Goal: Task Accomplishment & Management: Use online tool/utility

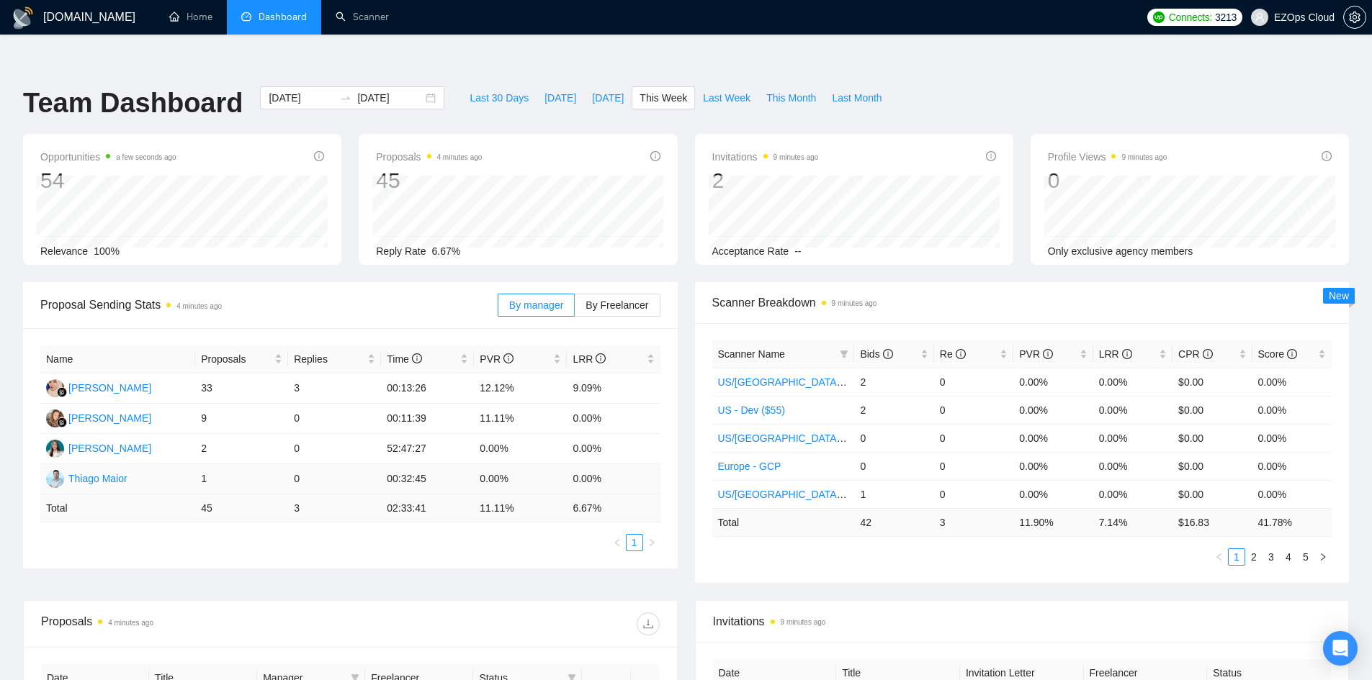
click at [202, 464] on td "1" at bounding box center [241, 479] width 93 height 30
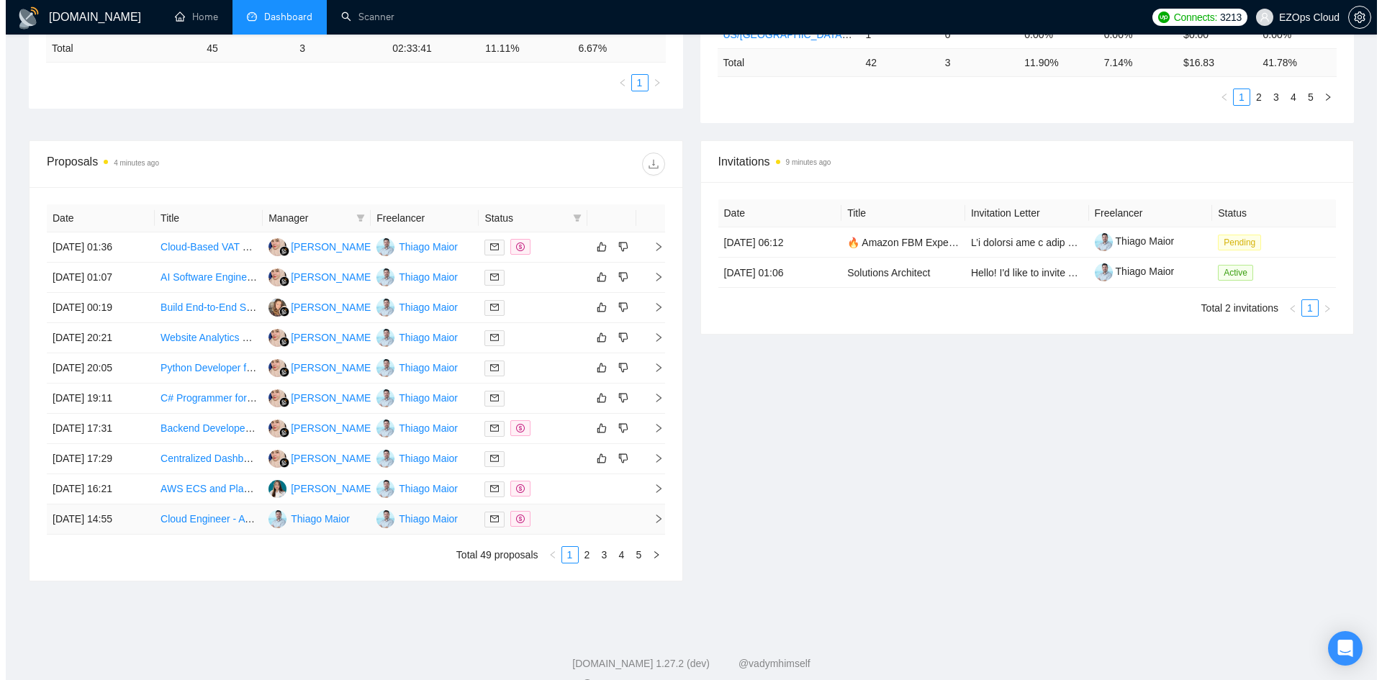
scroll to position [461, 0]
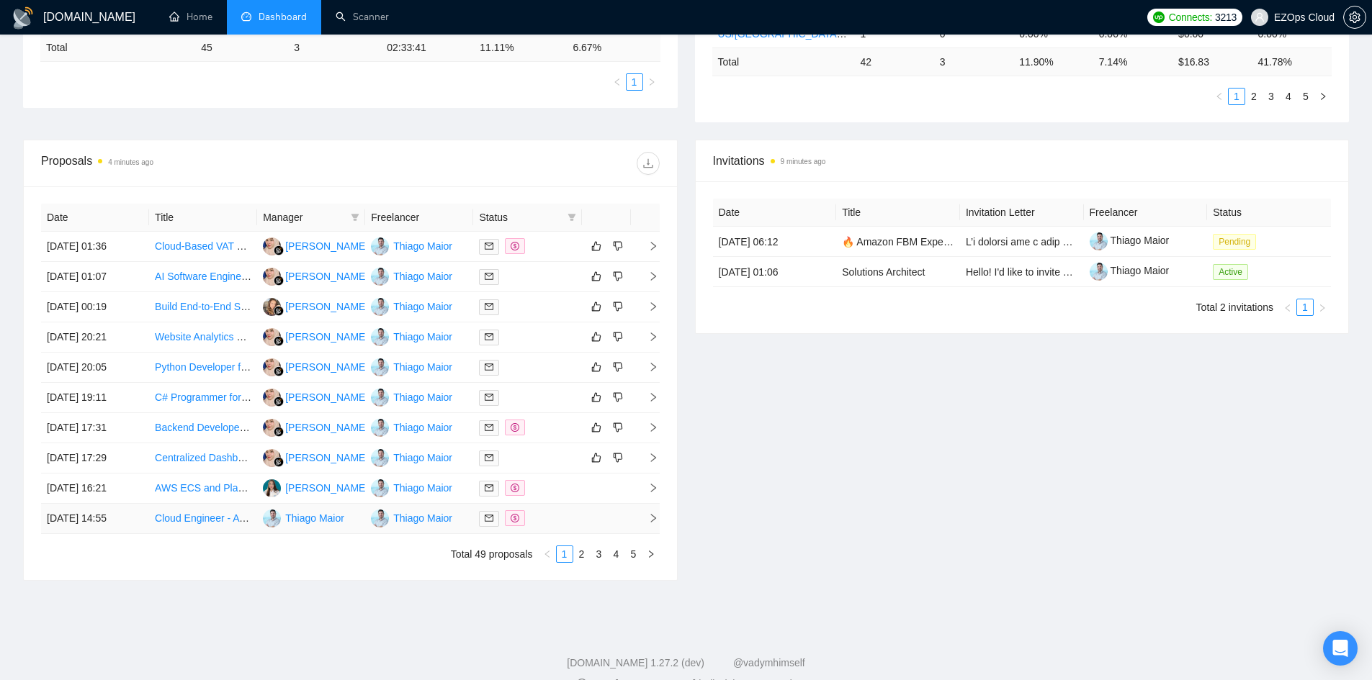
click at [217, 504] on td "Cloud Engineer - AWS Migration Project" at bounding box center [203, 519] width 108 height 30
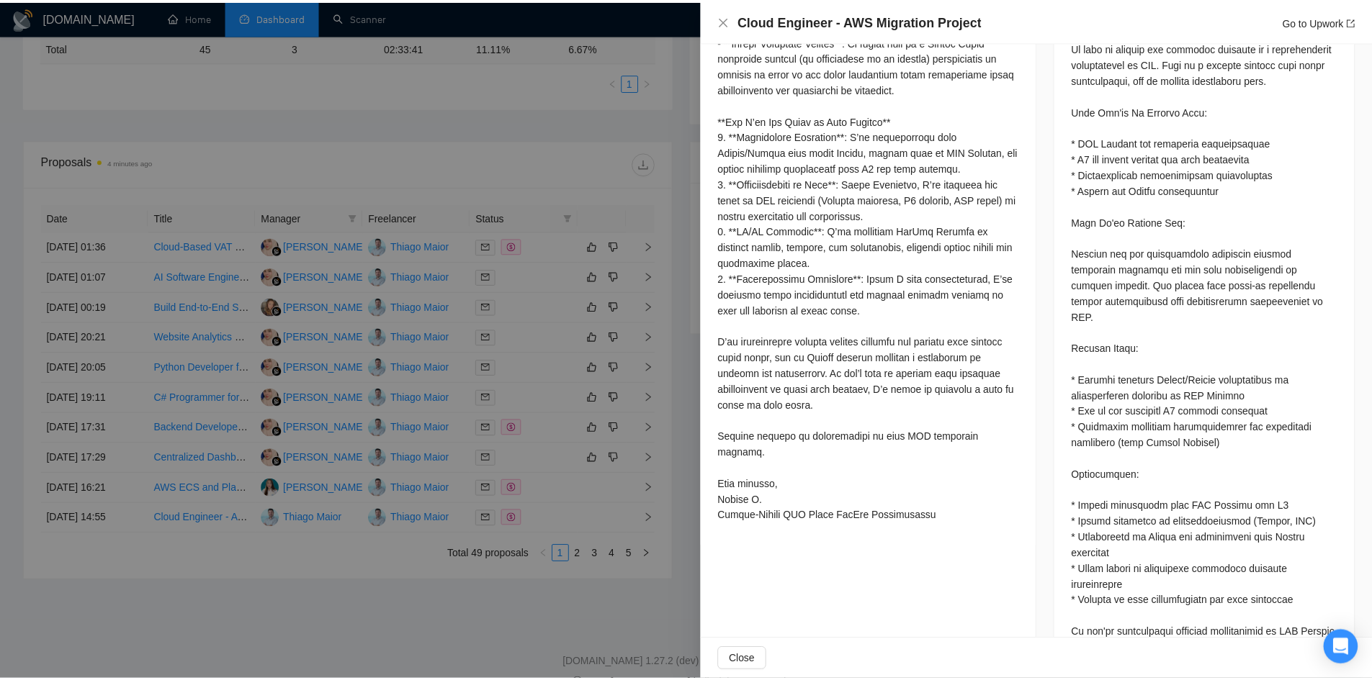
scroll to position [743, 0]
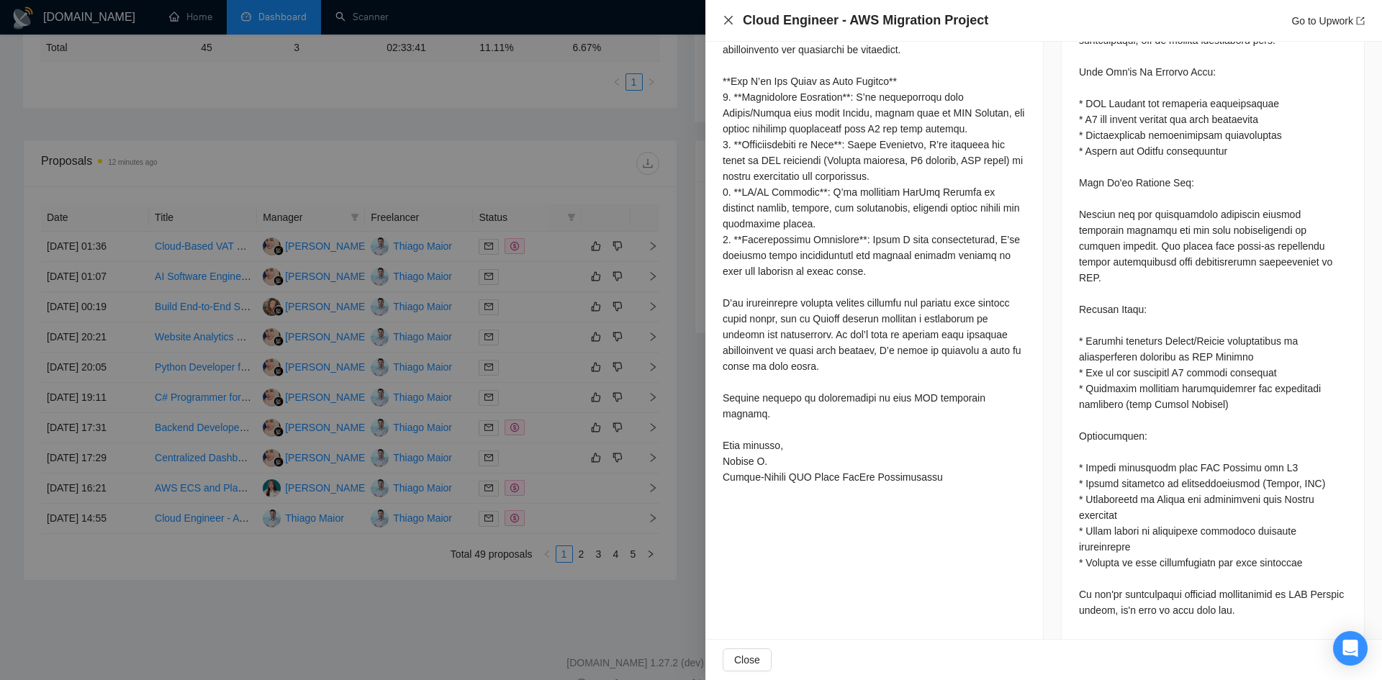
click at [724, 21] on icon "close" at bounding box center [729, 20] width 12 height 12
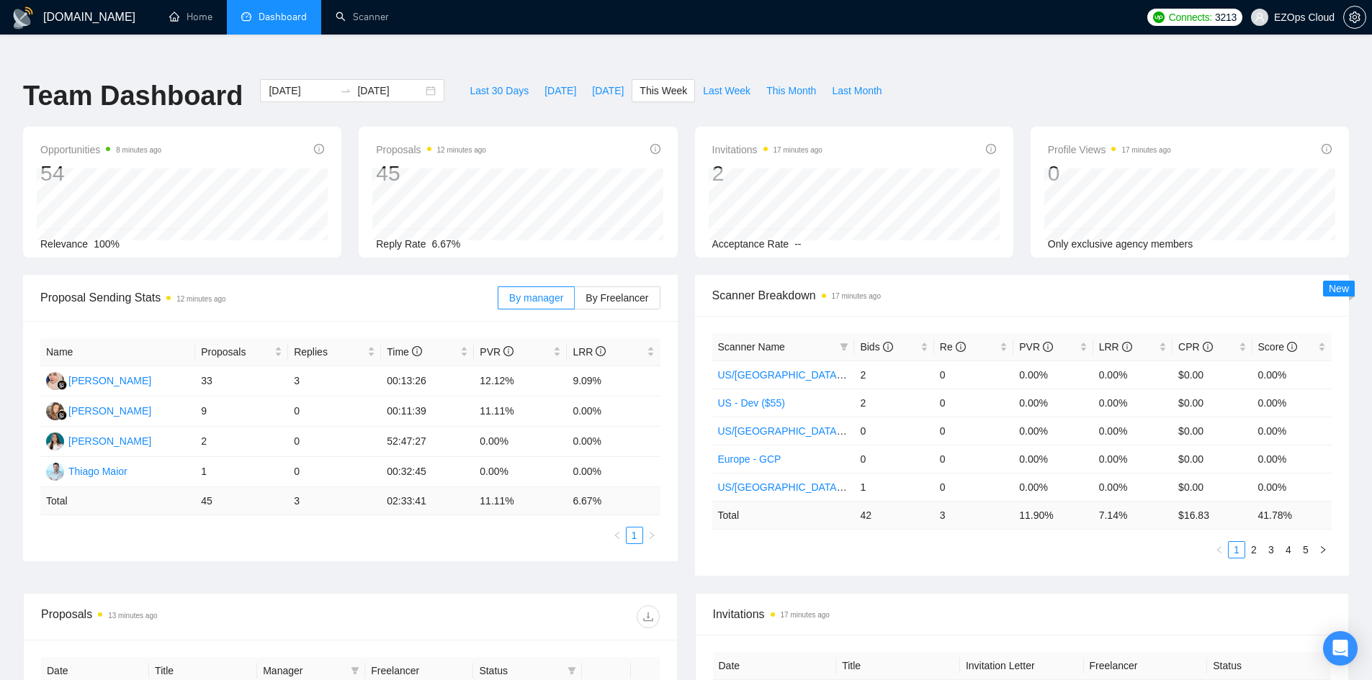
scroll to position [0, 0]
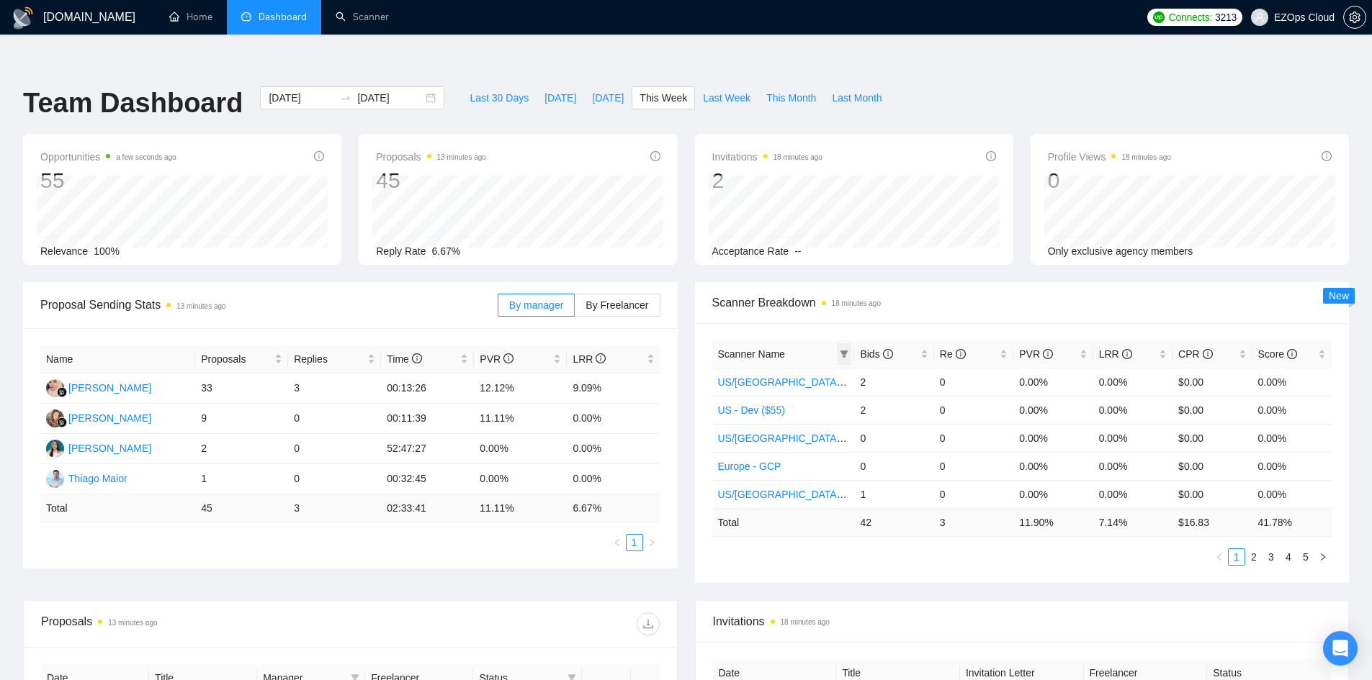
click at [840, 350] on icon "filter" at bounding box center [844, 354] width 9 height 9
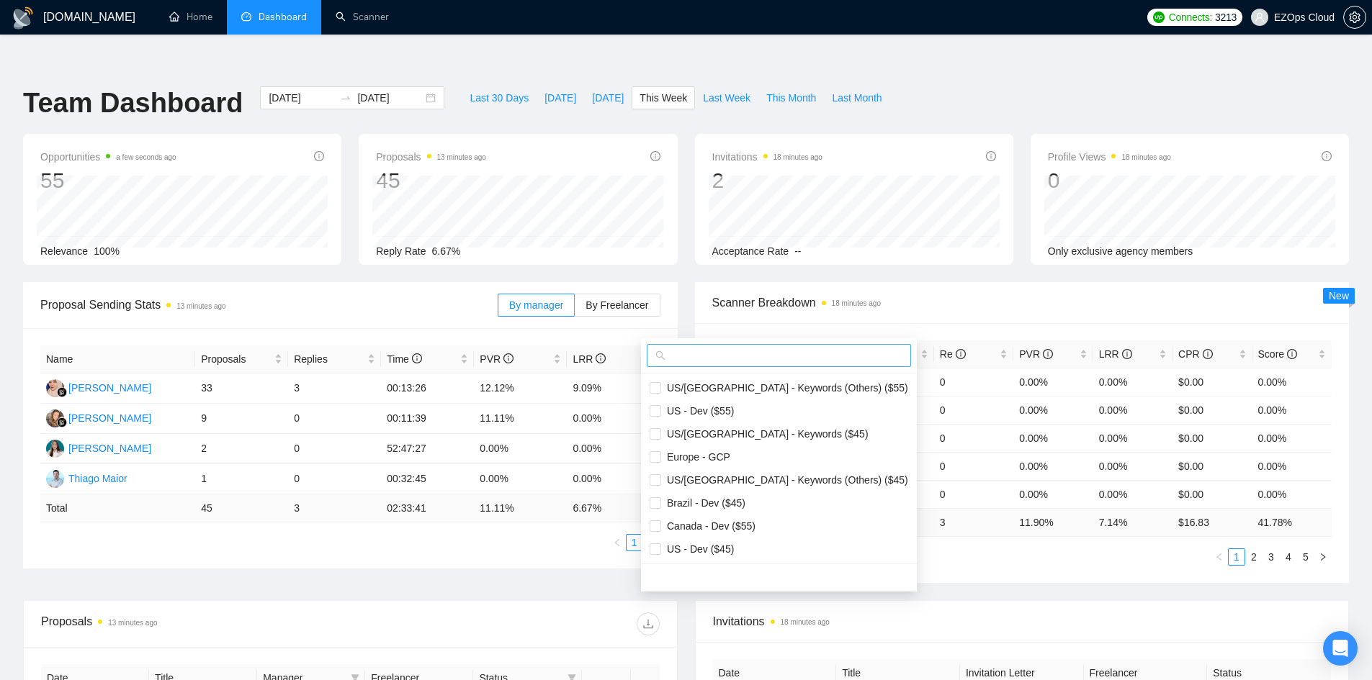
click at [816, 352] on input "text" at bounding box center [785, 356] width 234 height 16
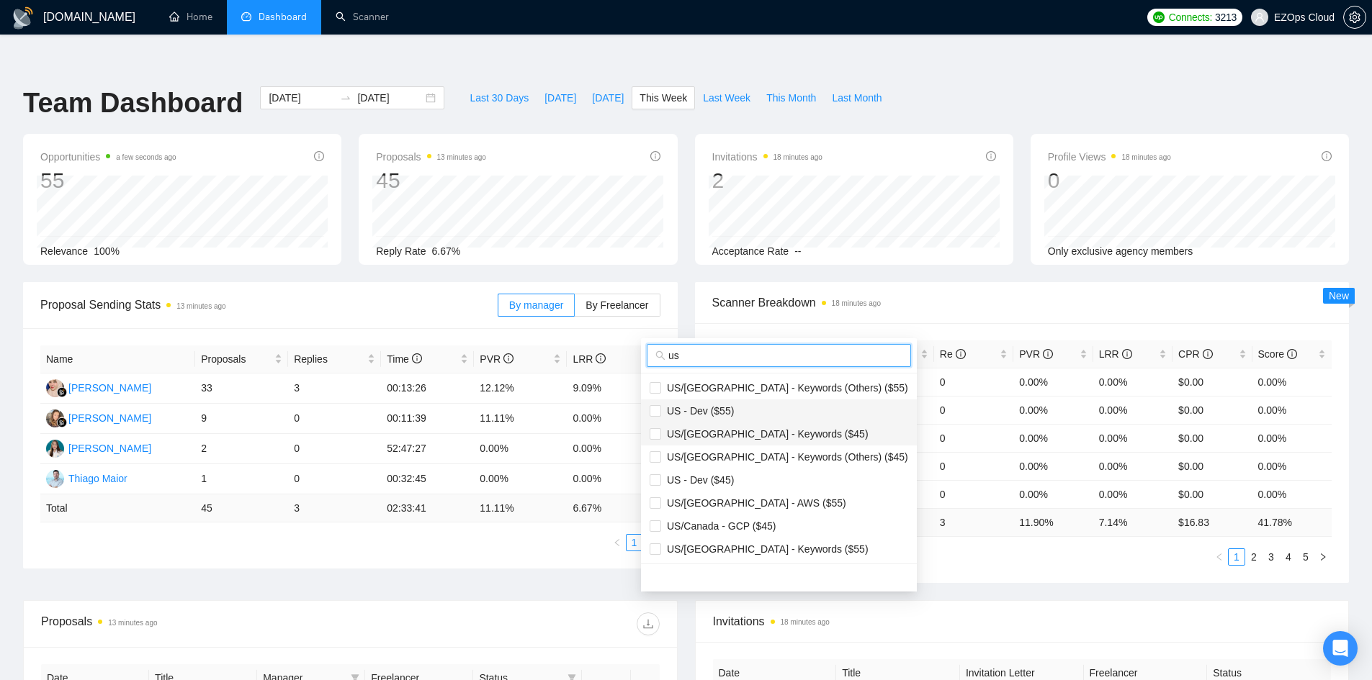
type input "us"
click at [735, 433] on span "US/Canada - Keywords ($45)" at bounding box center [764, 434] width 207 height 12
click at [661, 435] on span "US/Canada - Keywords ($45)" at bounding box center [764, 434] width 207 height 12
checkbox input "false"
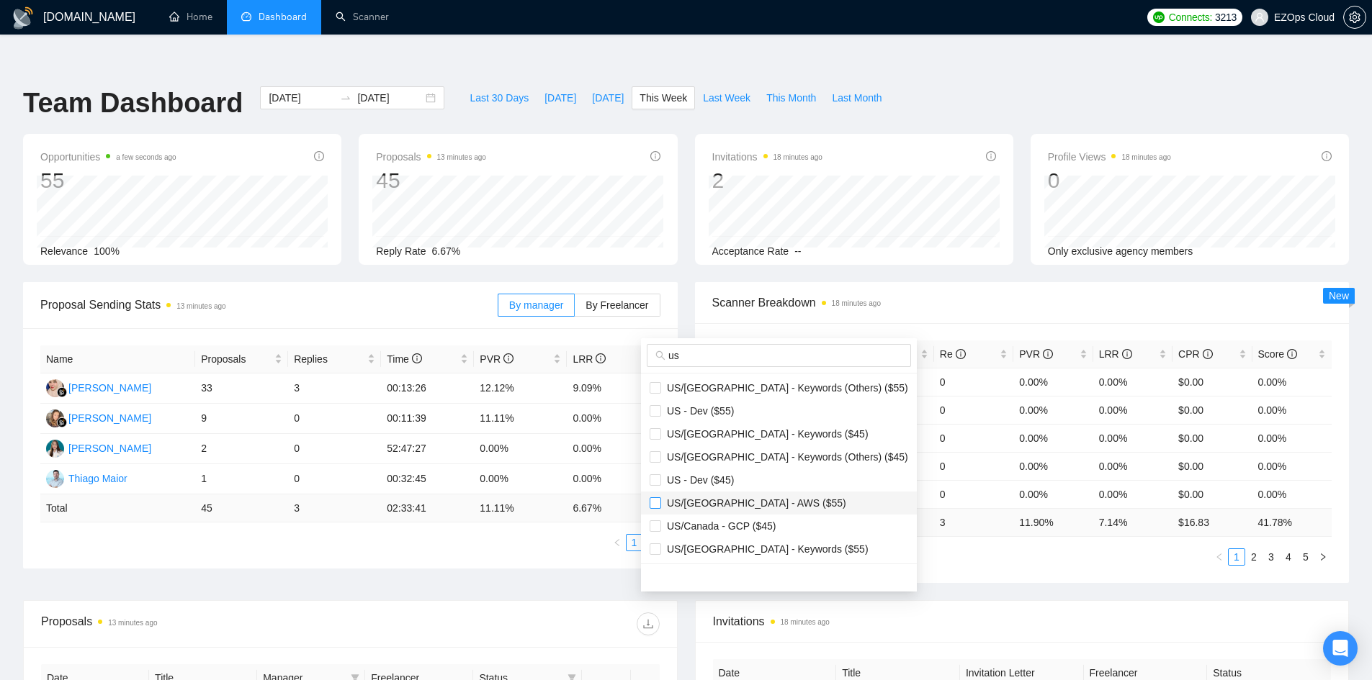
click at [652, 503] on input "checkbox" at bounding box center [655, 504] width 12 height 12
checkbox input "true"
click at [657, 435] on input "checkbox" at bounding box center [655, 434] width 12 height 12
checkbox input "true"
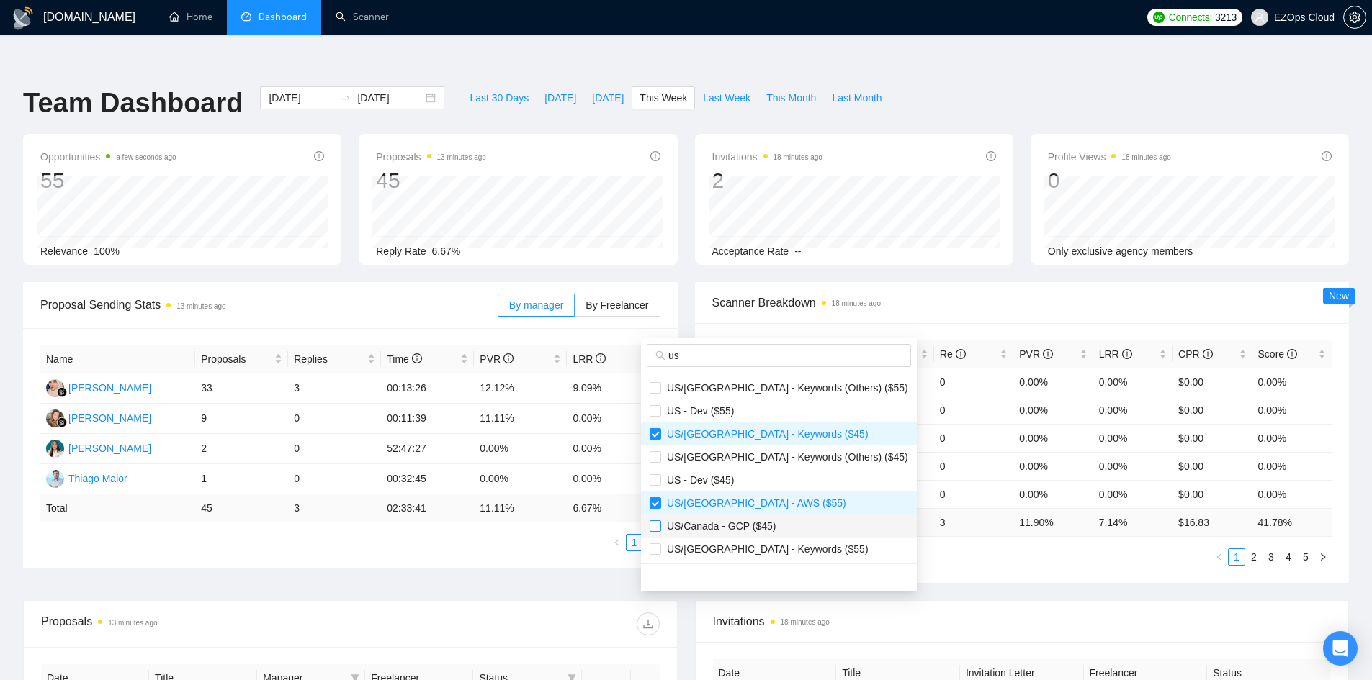
click at [654, 524] on input "checkbox" at bounding box center [655, 527] width 12 height 12
checkbox input "true"
click at [657, 549] on input "checkbox" at bounding box center [655, 550] width 12 height 12
checkbox input "true"
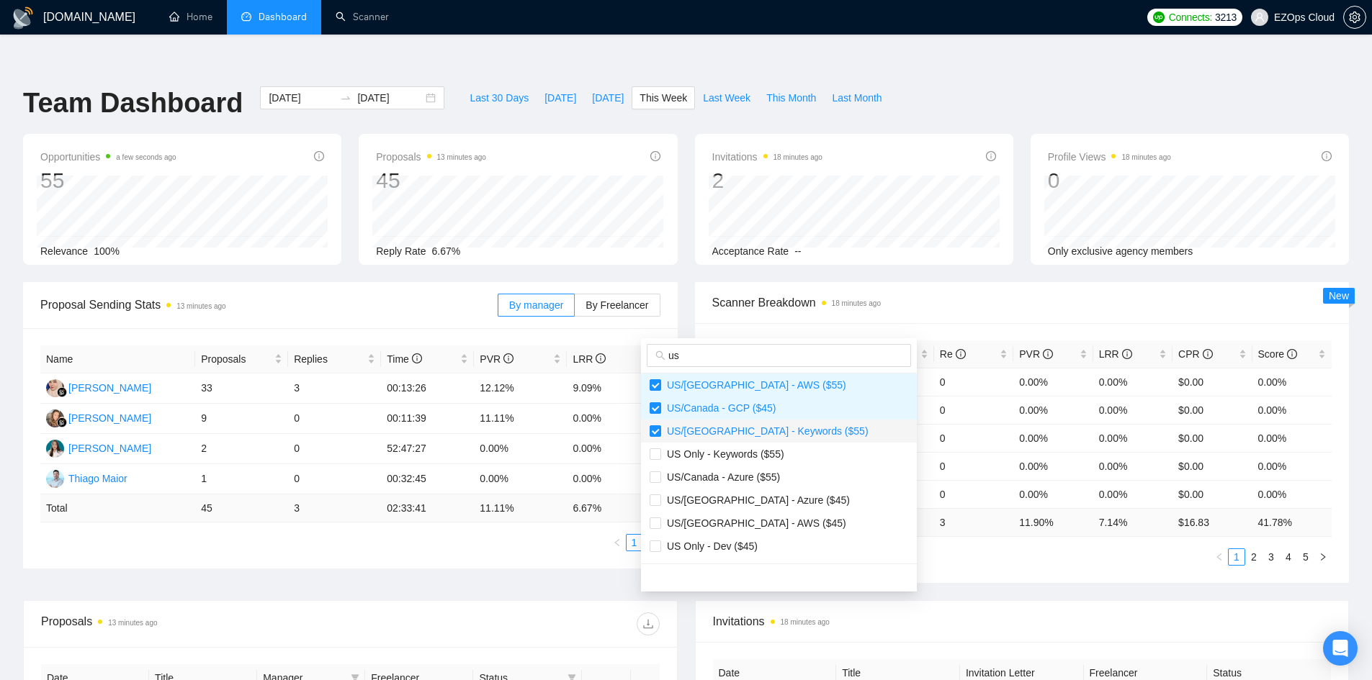
scroll to position [144, 0]
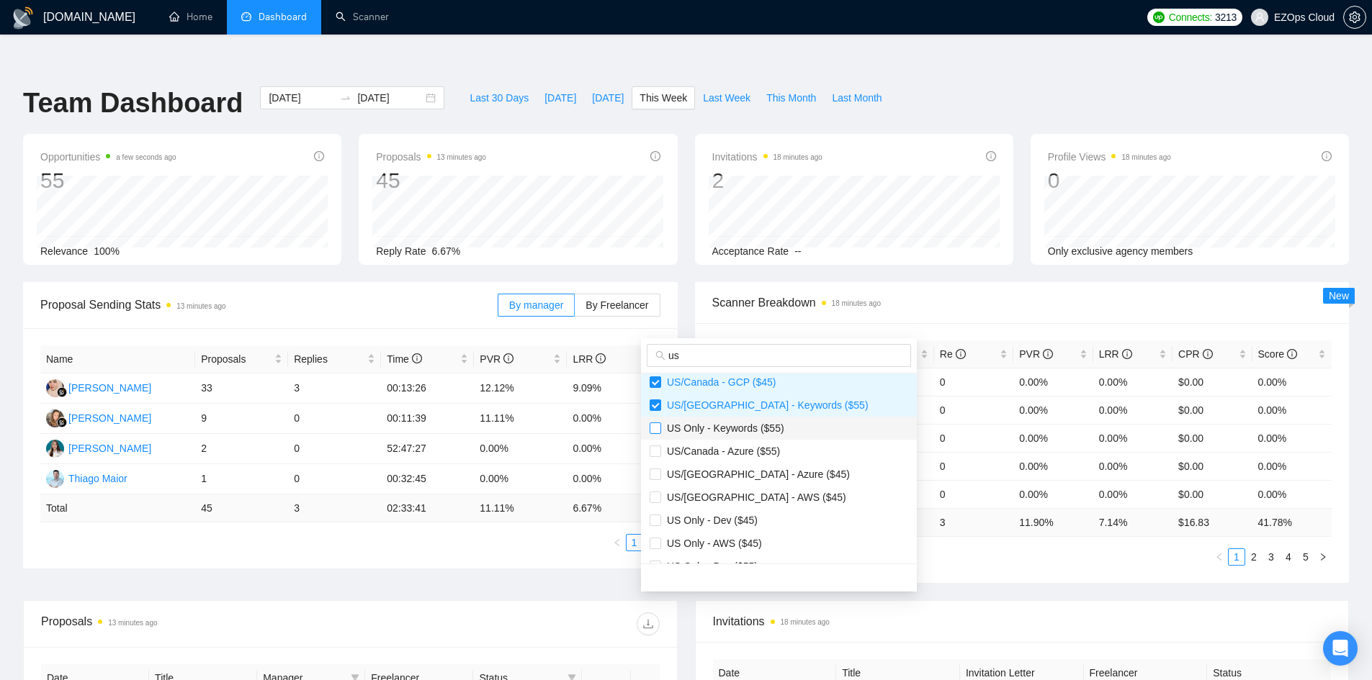
click at [657, 426] on input "checkbox" at bounding box center [655, 429] width 12 height 12
checkbox input "true"
click at [658, 446] on input "checkbox" at bounding box center [655, 452] width 12 height 12
checkbox input "true"
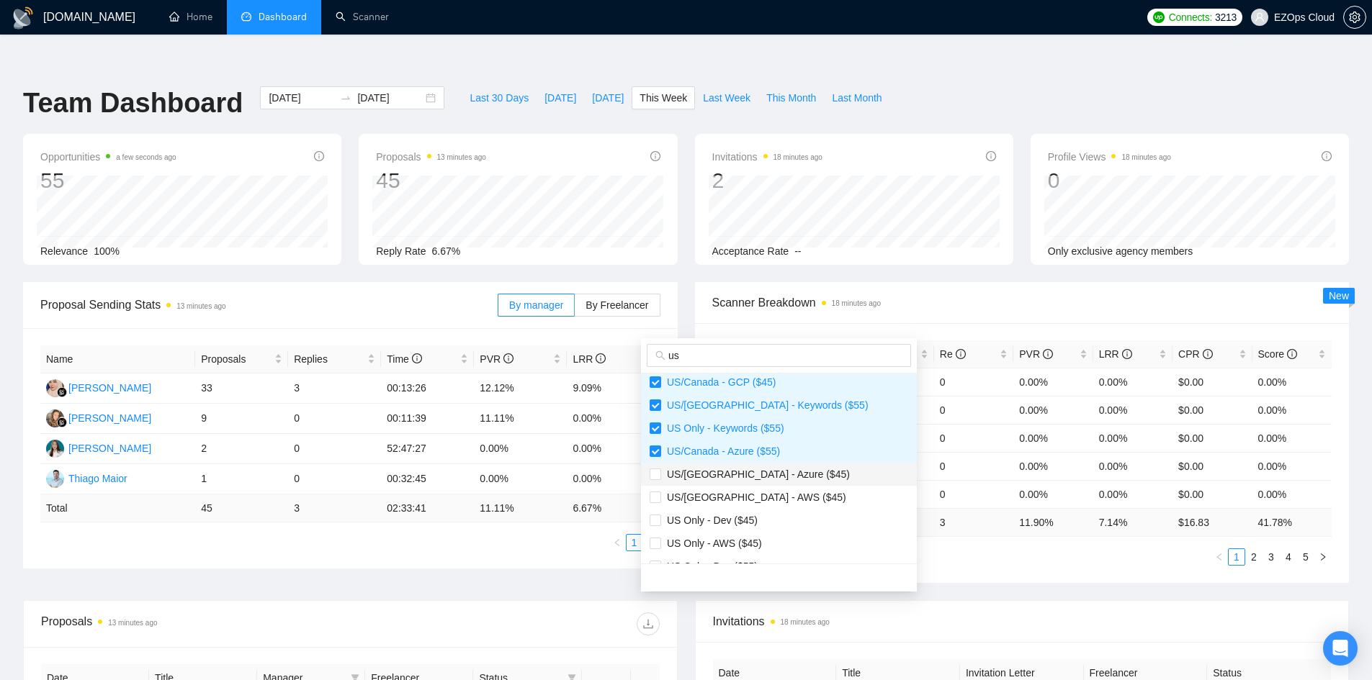
click at [662, 472] on span "US/Canada - Azure ($45)" at bounding box center [755, 475] width 189 height 12
checkbox input "true"
click at [660, 493] on input "checkbox" at bounding box center [655, 498] width 12 height 12
checkbox input "true"
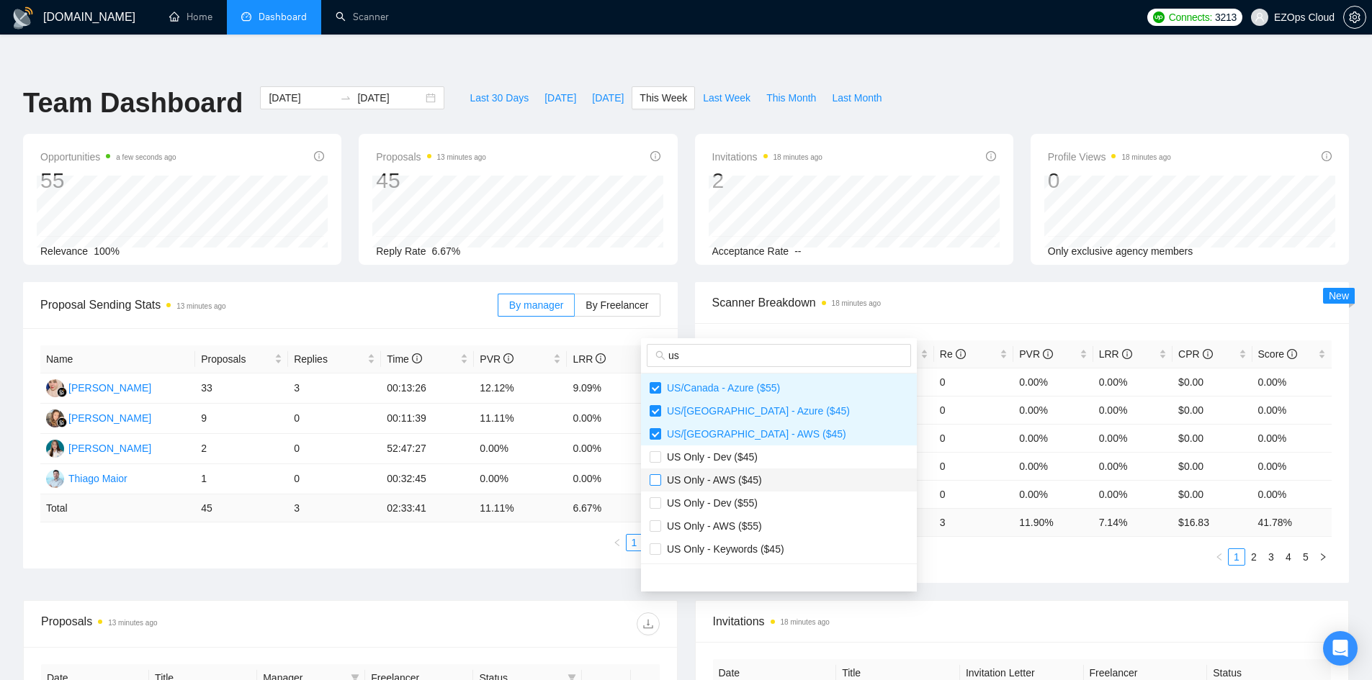
click at [654, 474] on input "checkbox" at bounding box center [655, 480] width 12 height 12
checkbox input "true"
click at [657, 528] on input "checkbox" at bounding box center [655, 527] width 12 height 12
checkbox input "true"
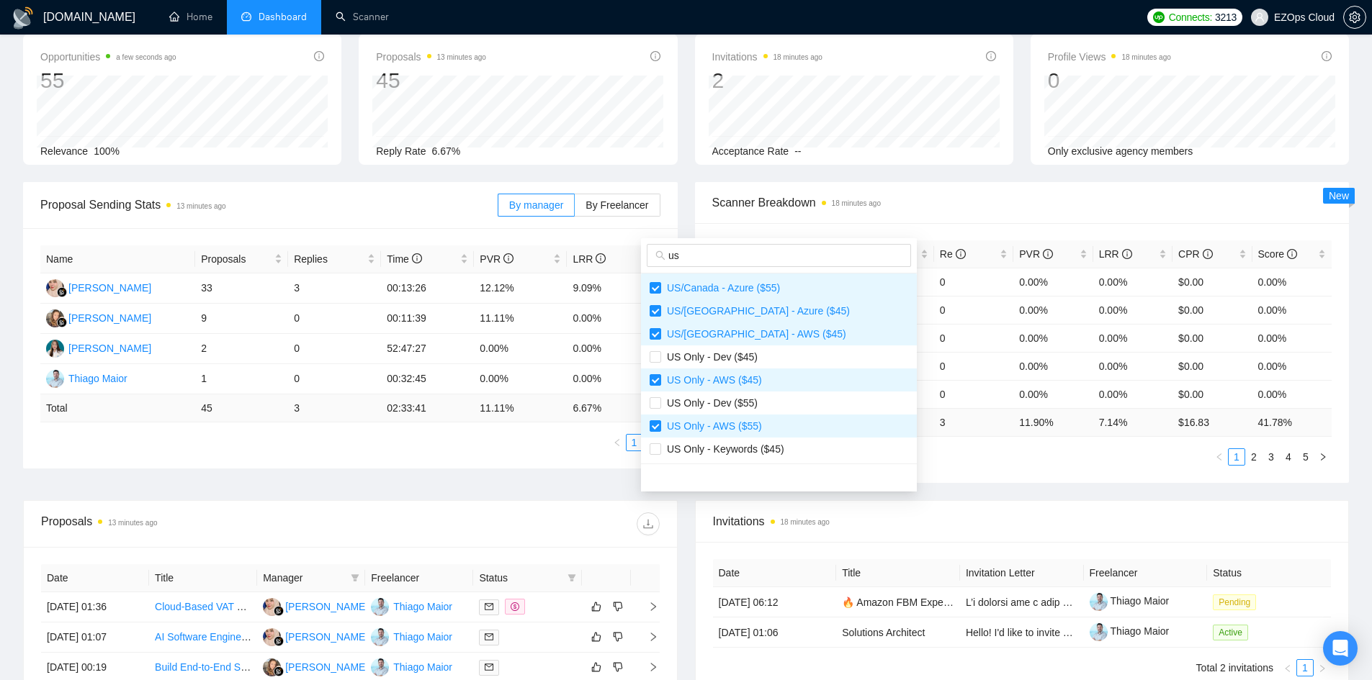
scroll to position [144, 0]
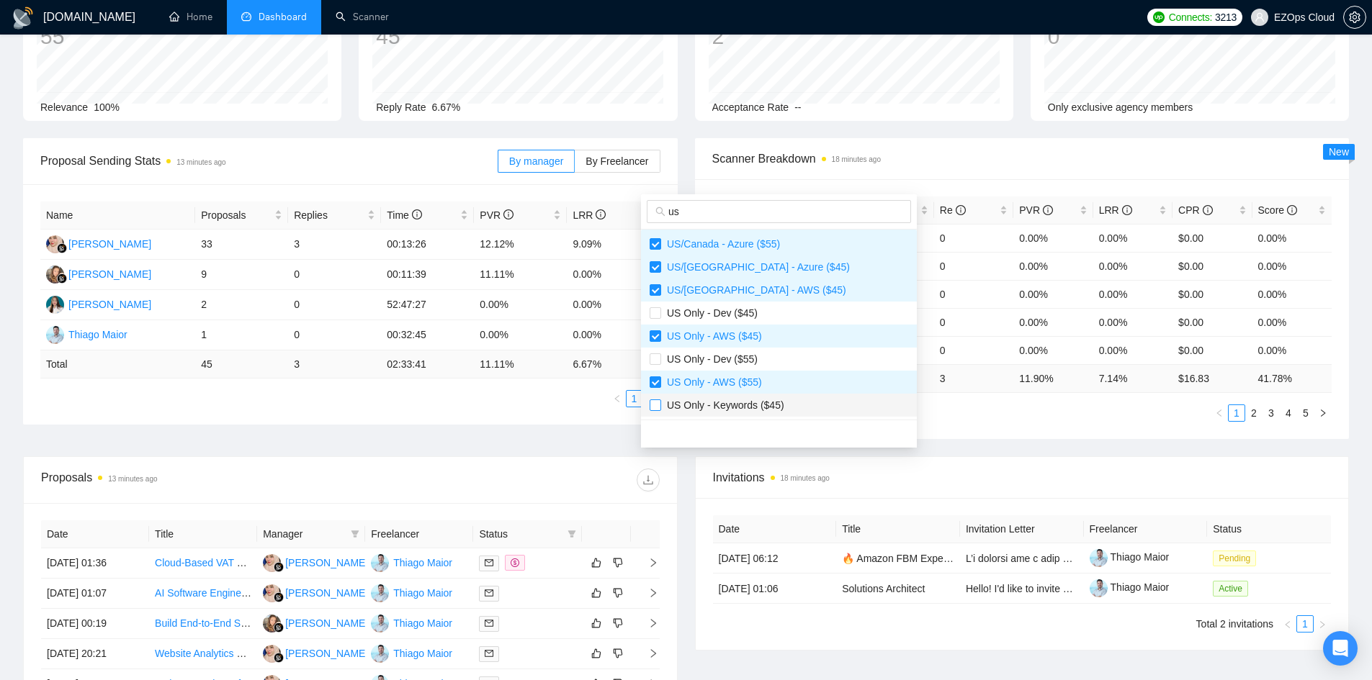
click at [657, 408] on input "checkbox" at bounding box center [655, 406] width 12 height 12
checkbox input "true"
click at [918, 402] on div "Scanner Name Bids Re PVR LRR CPR Score US/Canada - Keywords (Others) ($55) 2 0 …" at bounding box center [1022, 309] width 654 height 260
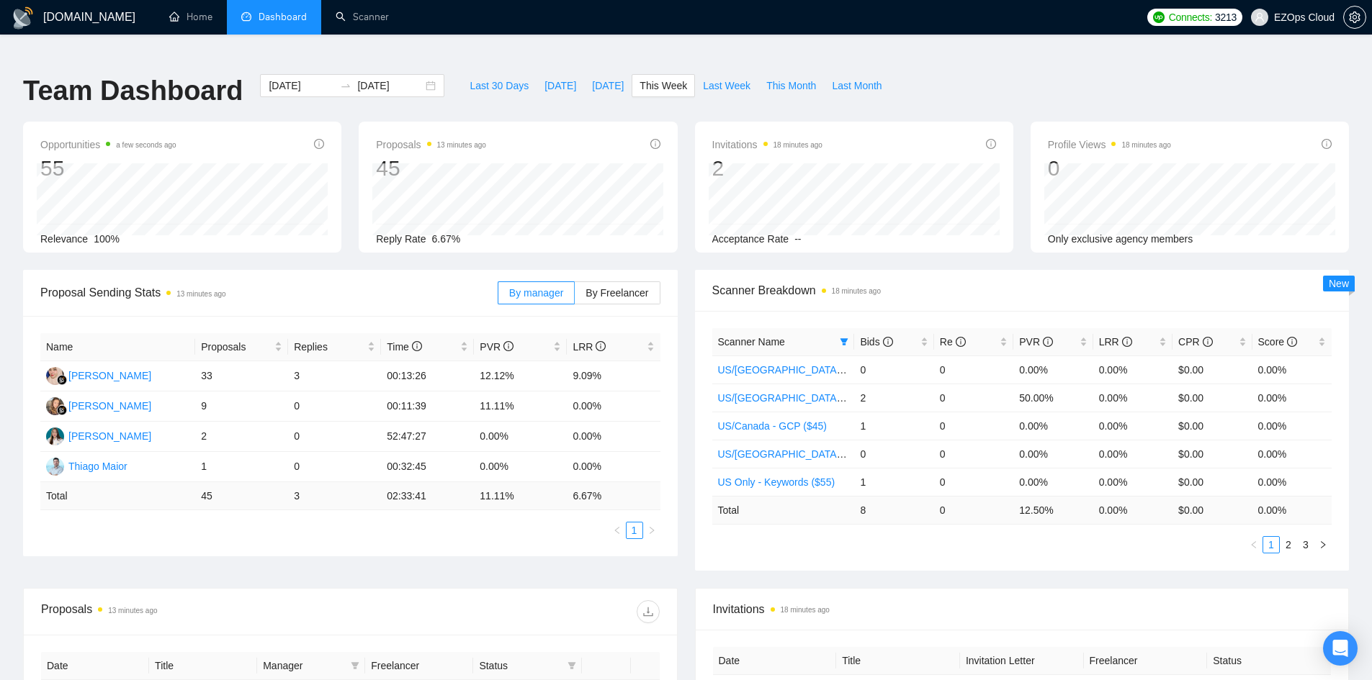
scroll to position [0, 0]
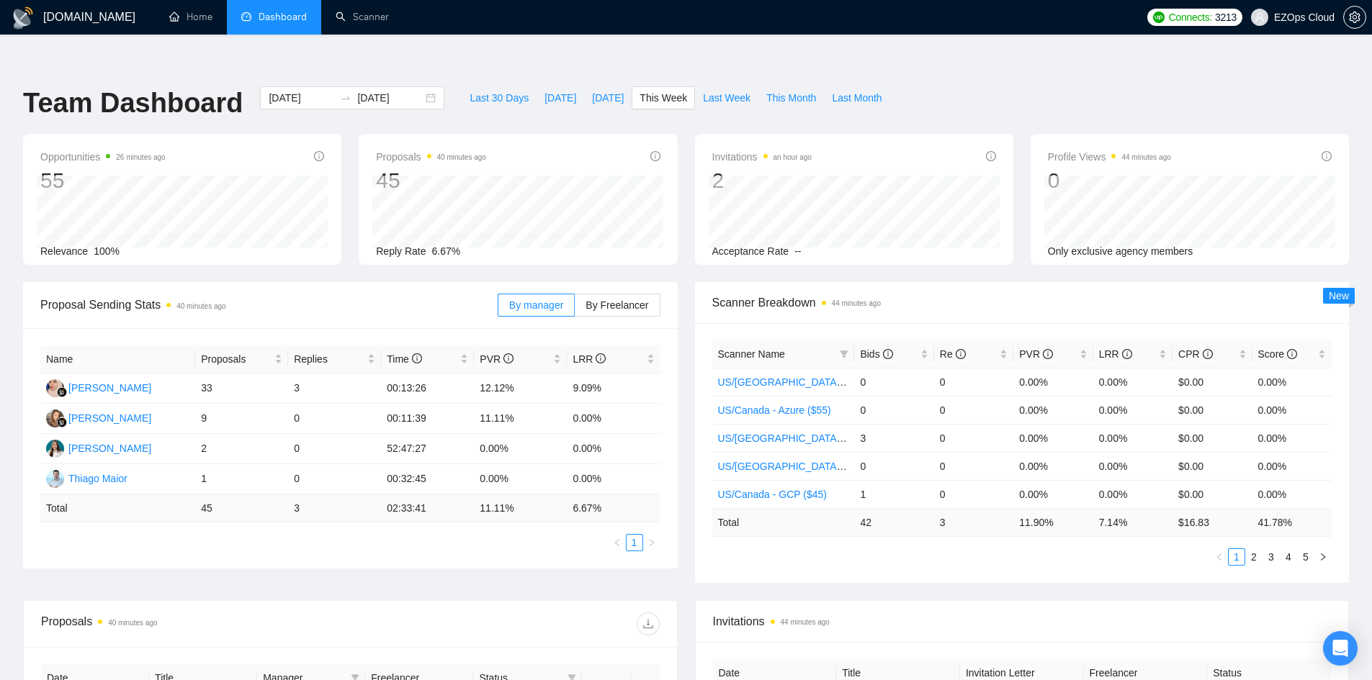
click at [700, 44] on div "GigRadar.io Home Dashboard Scanner Connects: 3213 EZOps Cloud Team Dashboard 20…" at bounding box center [686, 599] width 1372 height 1141
click at [703, 90] on span "Last Week" at bounding box center [727, 98] width 48 height 16
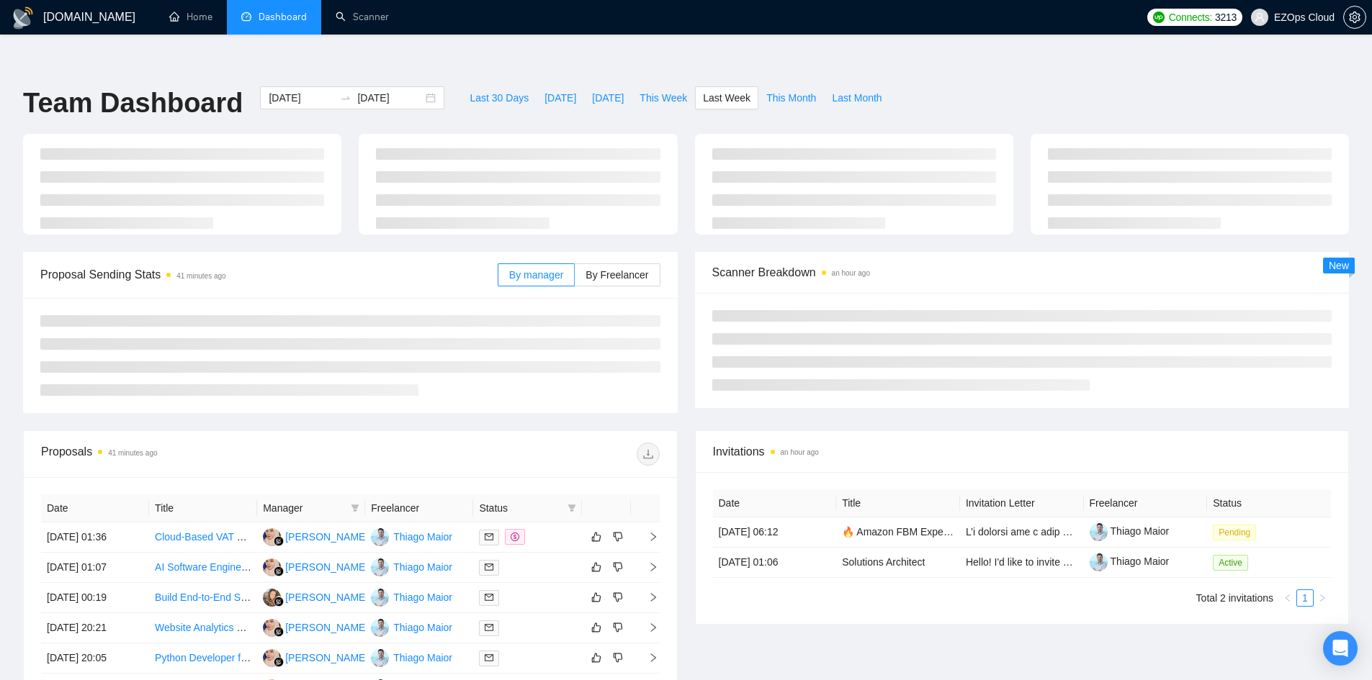
type input "[DATE]"
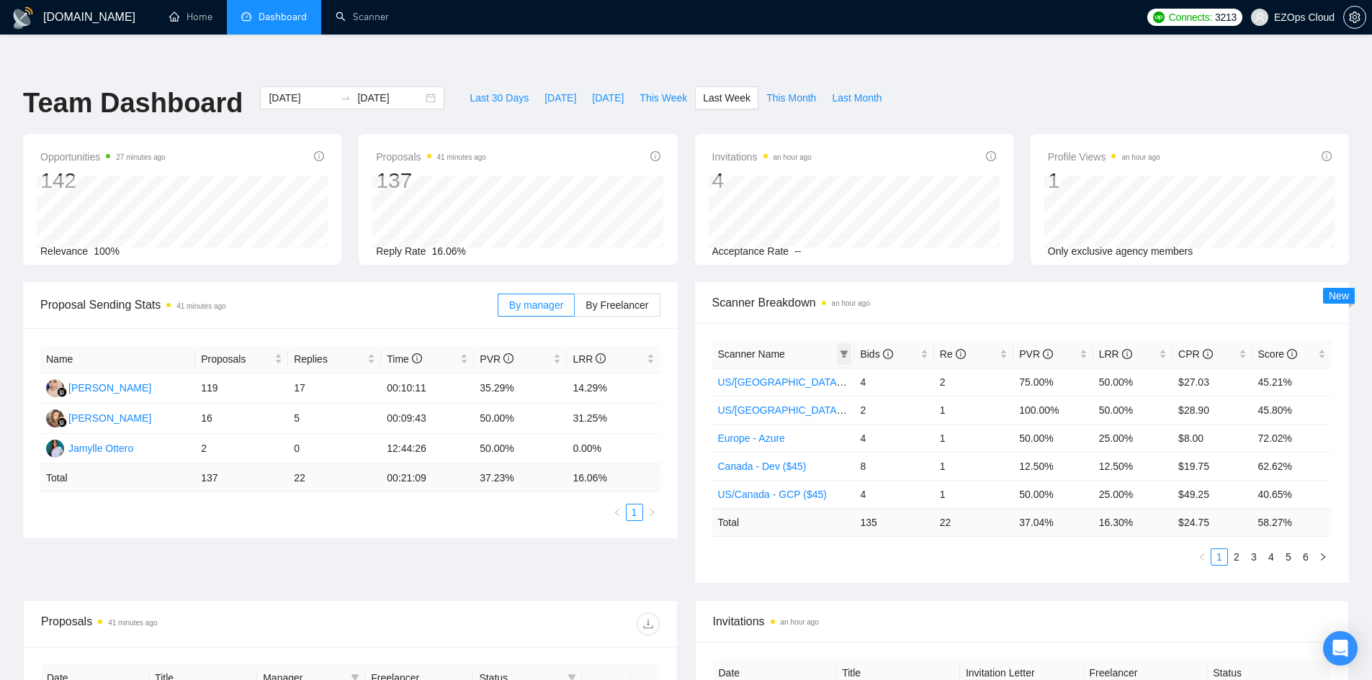
click at [837, 343] on span at bounding box center [844, 354] width 14 height 22
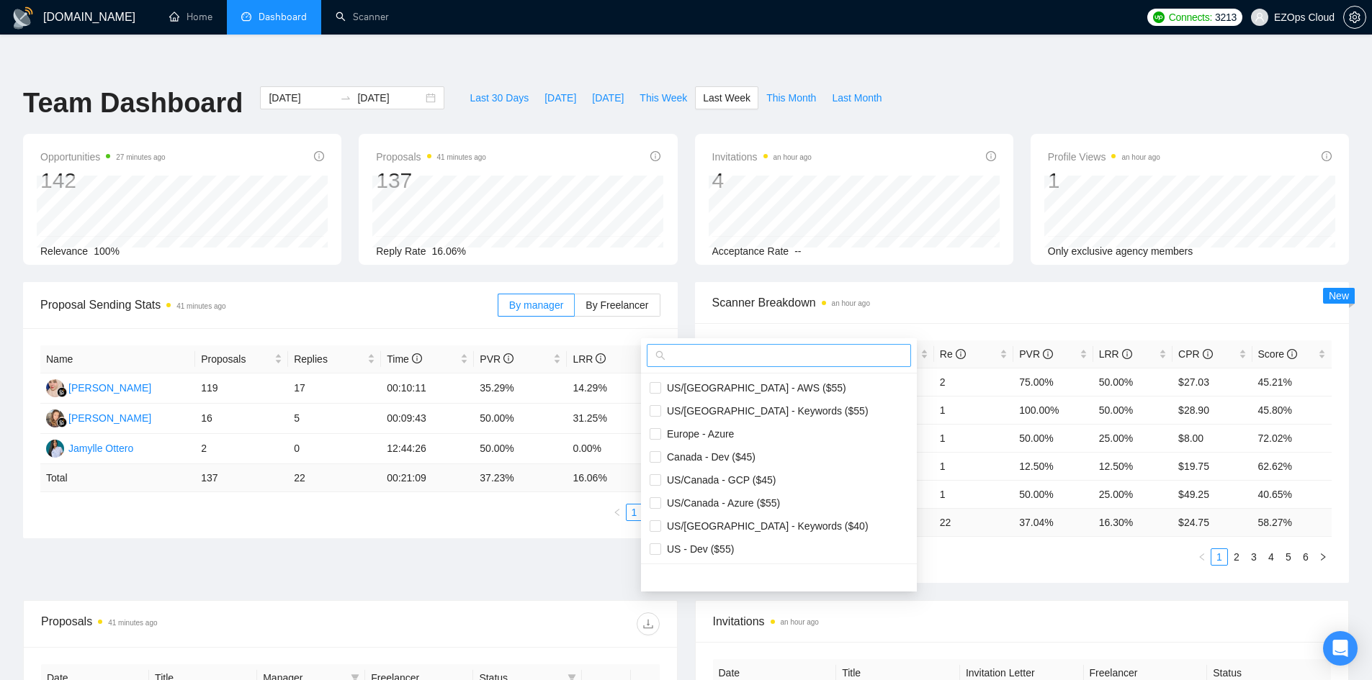
click at [800, 356] on input "text" at bounding box center [785, 356] width 234 height 16
type input "us"
click at [762, 392] on span "US/[GEOGRAPHIC_DATA] - AWS ($55)" at bounding box center [753, 388] width 185 height 12
checkbox input "true"
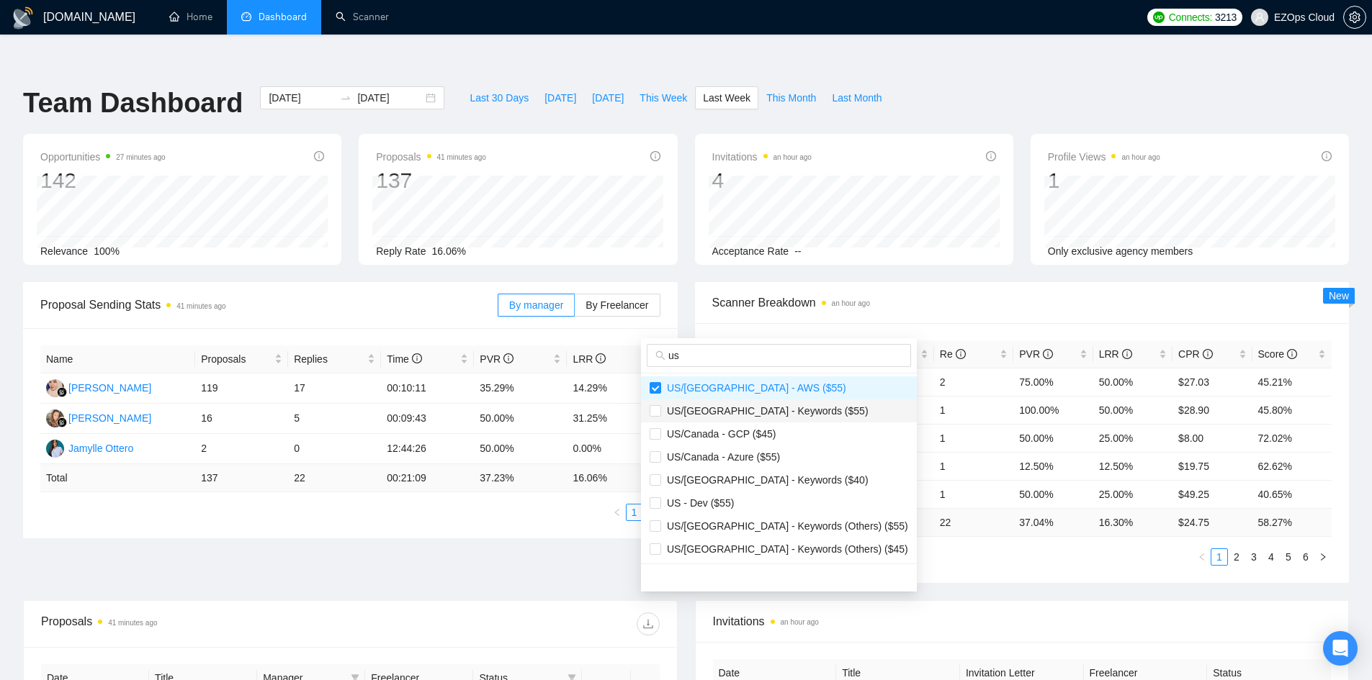
click at [774, 414] on span "US/[GEOGRAPHIC_DATA] - Keywords ($55)" at bounding box center [764, 411] width 207 height 12
checkbox input "true"
click at [770, 426] on li "US/Canada - GCP ($45)" at bounding box center [779, 434] width 276 height 23
checkbox input "true"
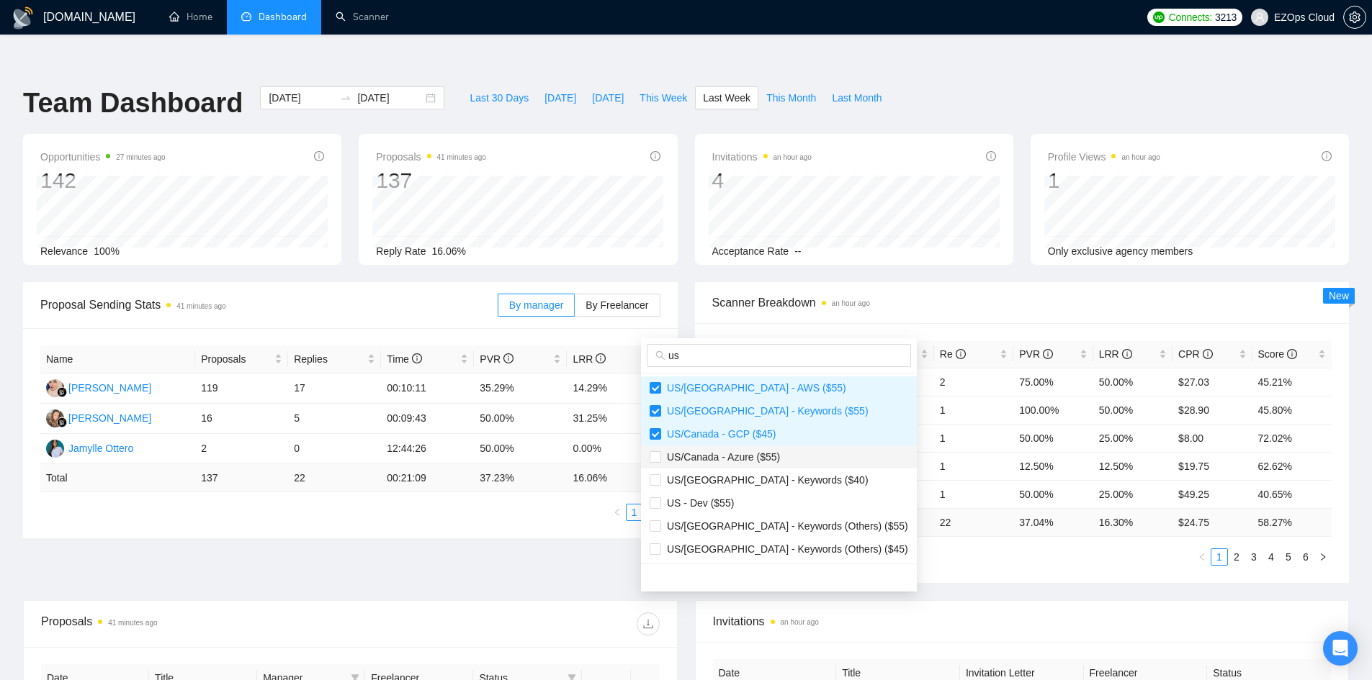
click at [768, 451] on span "US/Canada - Azure ($55)" at bounding box center [720, 457] width 119 height 12
checkbox input "true"
click at [770, 475] on span "US/Canada - Keywords ($40)" at bounding box center [764, 480] width 207 height 12
checkbox input "true"
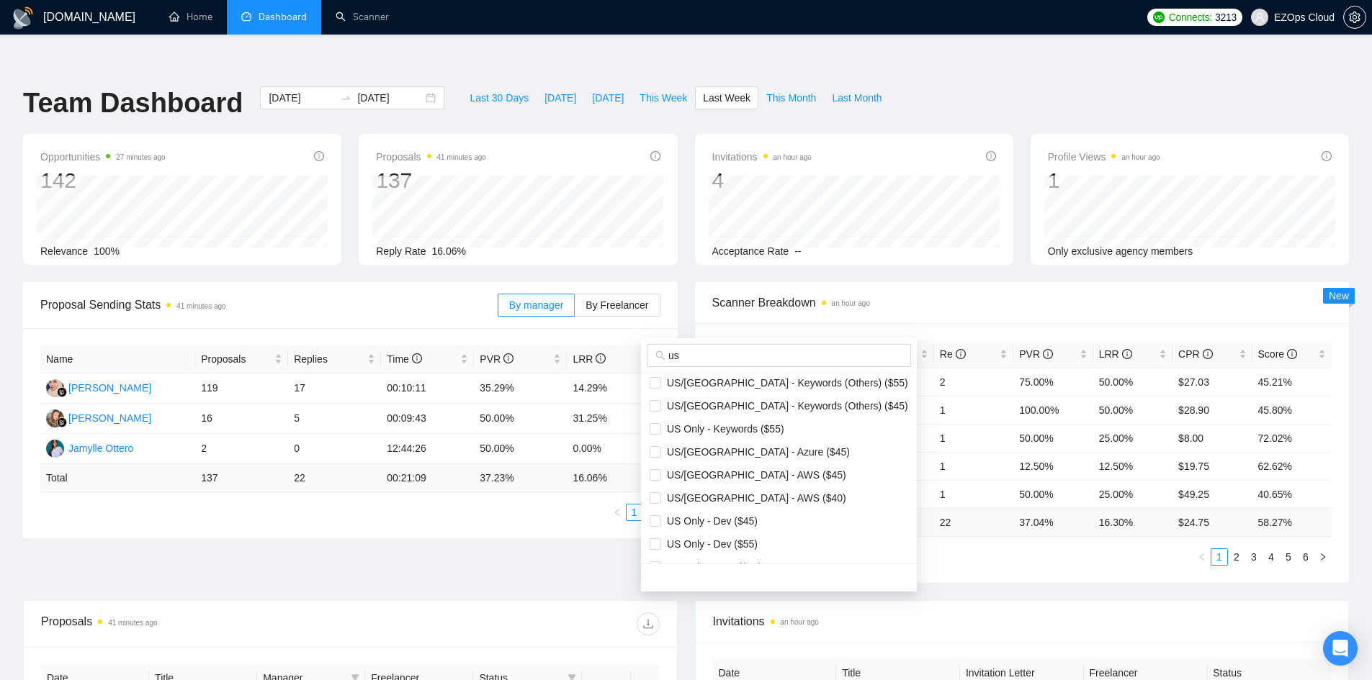
scroll to position [144, 0]
click at [768, 432] on span "US Only - Keywords ($55)" at bounding box center [722, 429] width 123 height 12
checkbox input "true"
click at [764, 451] on span "US/Canada - Azure ($45)" at bounding box center [755, 452] width 189 height 12
checkbox input "true"
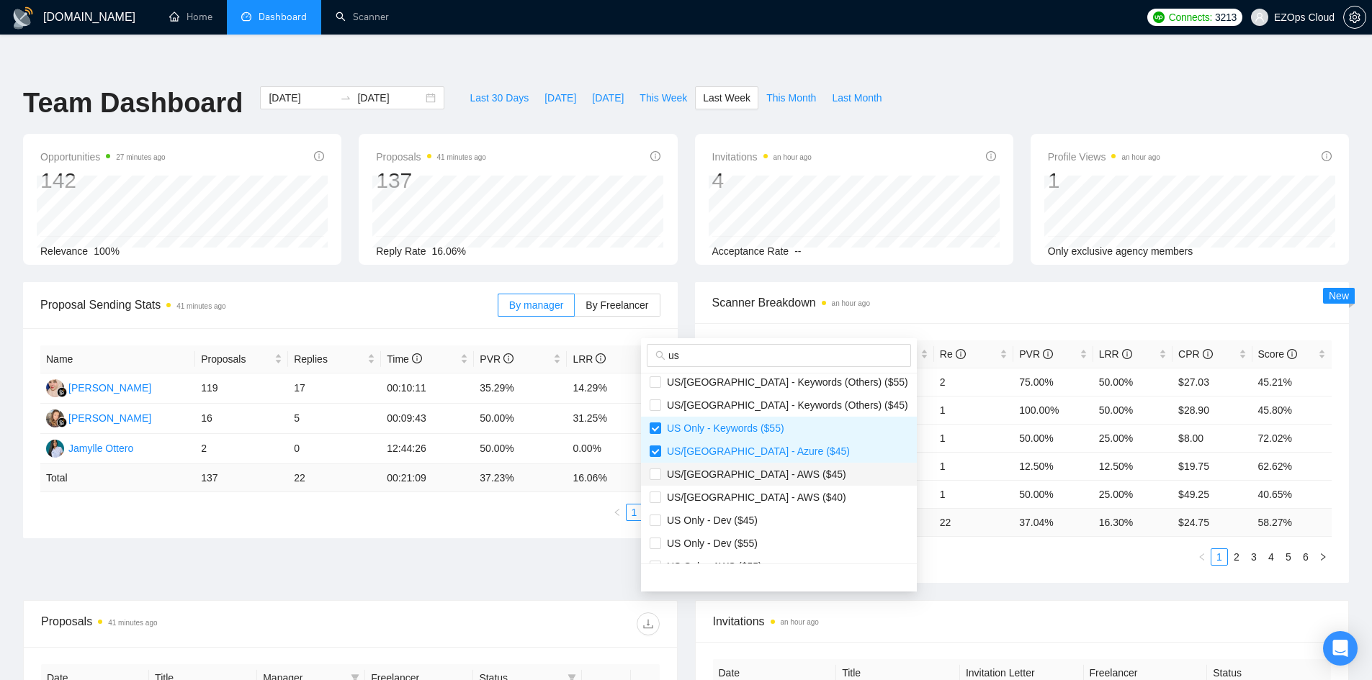
click at [760, 470] on span "US/Canada - AWS ($45)" at bounding box center [753, 475] width 185 height 12
checkbox input "true"
click at [750, 492] on span "US/Canada - AWS ($40)" at bounding box center [753, 498] width 185 height 12
checkbox input "true"
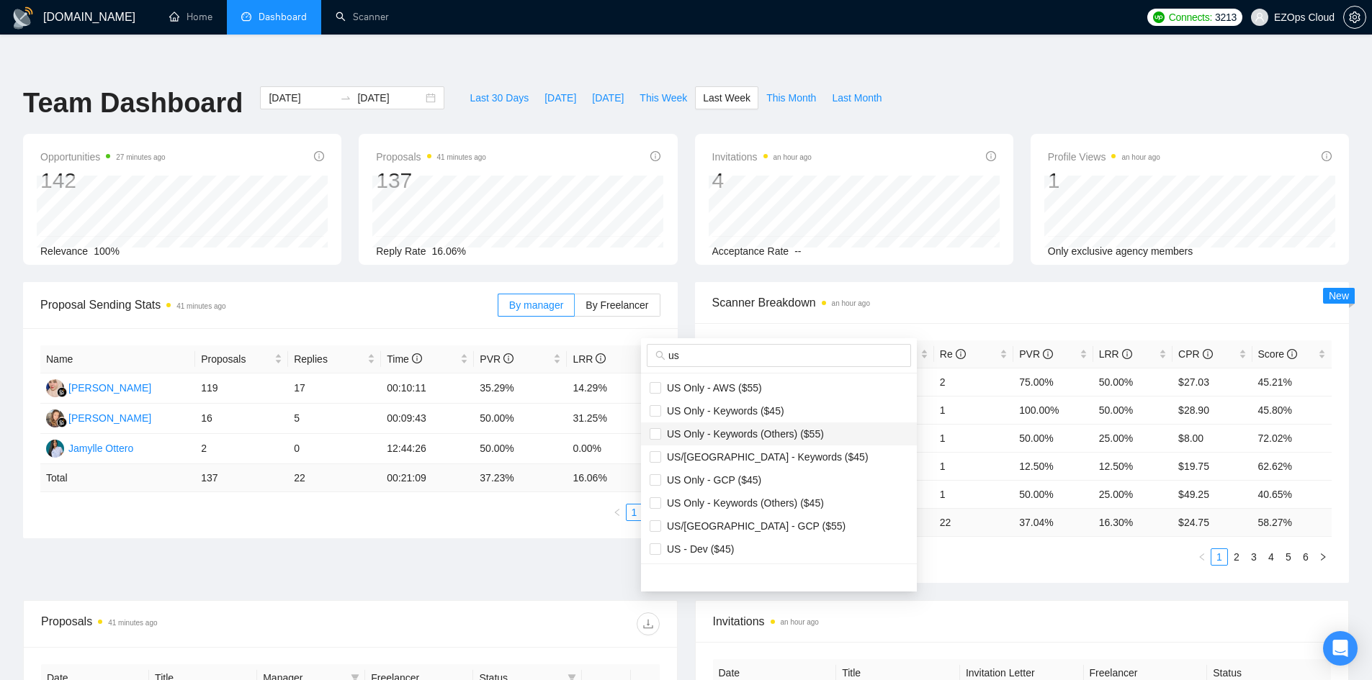
scroll to position [251, 0]
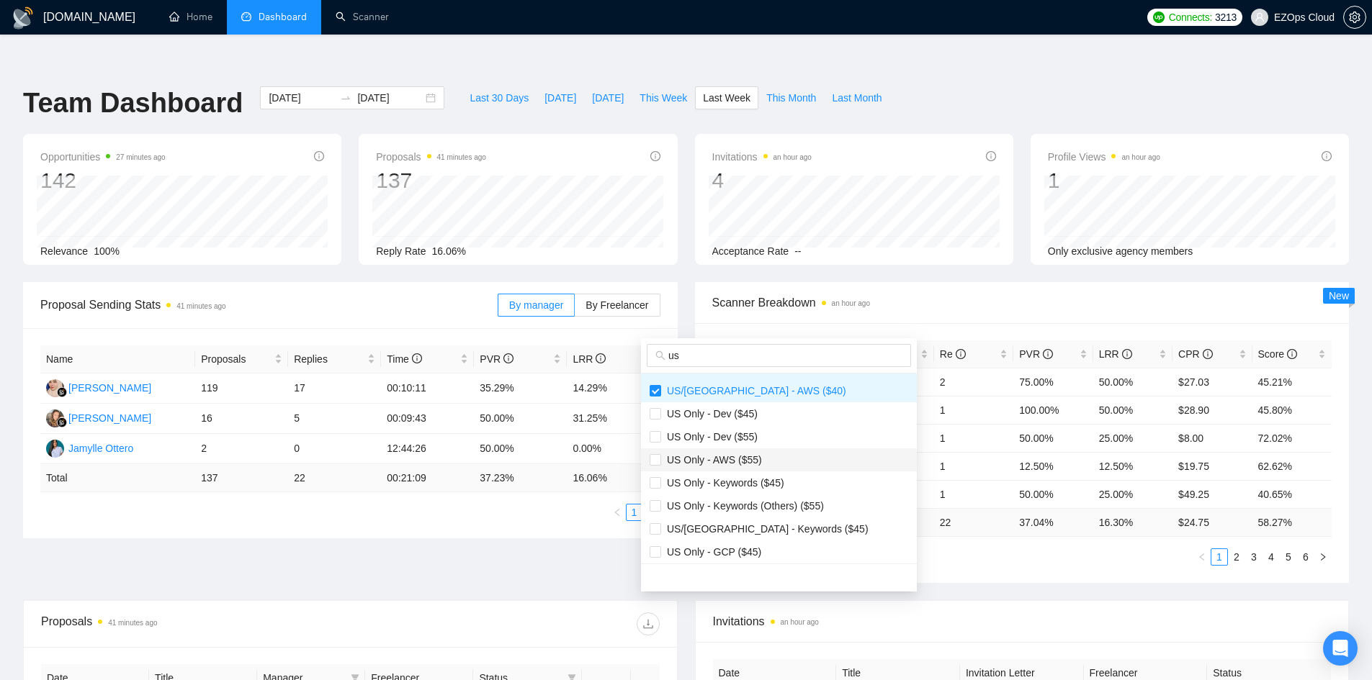
click at [733, 459] on span "US Only - AWS ($55)" at bounding box center [711, 460] width 101 height 12
checkbox input "true"
click at [755, 479] on span "US Only - Keywords ($45)" at bounding box center [722, 483] width 123 height 12
checkbox input "true"
click at [779, 526] on span "US/Canada - Keywords ($45)" at bounding box center [764, 529] width 207 height 12
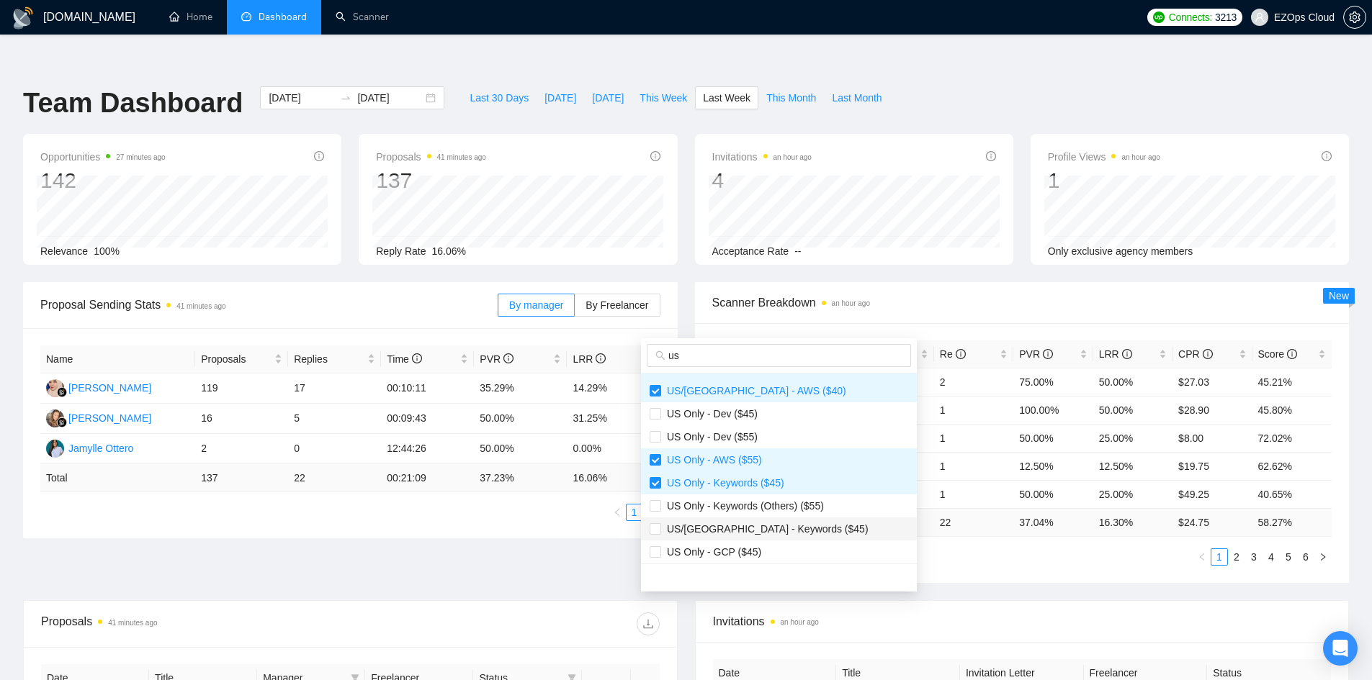
checkbox input "true"
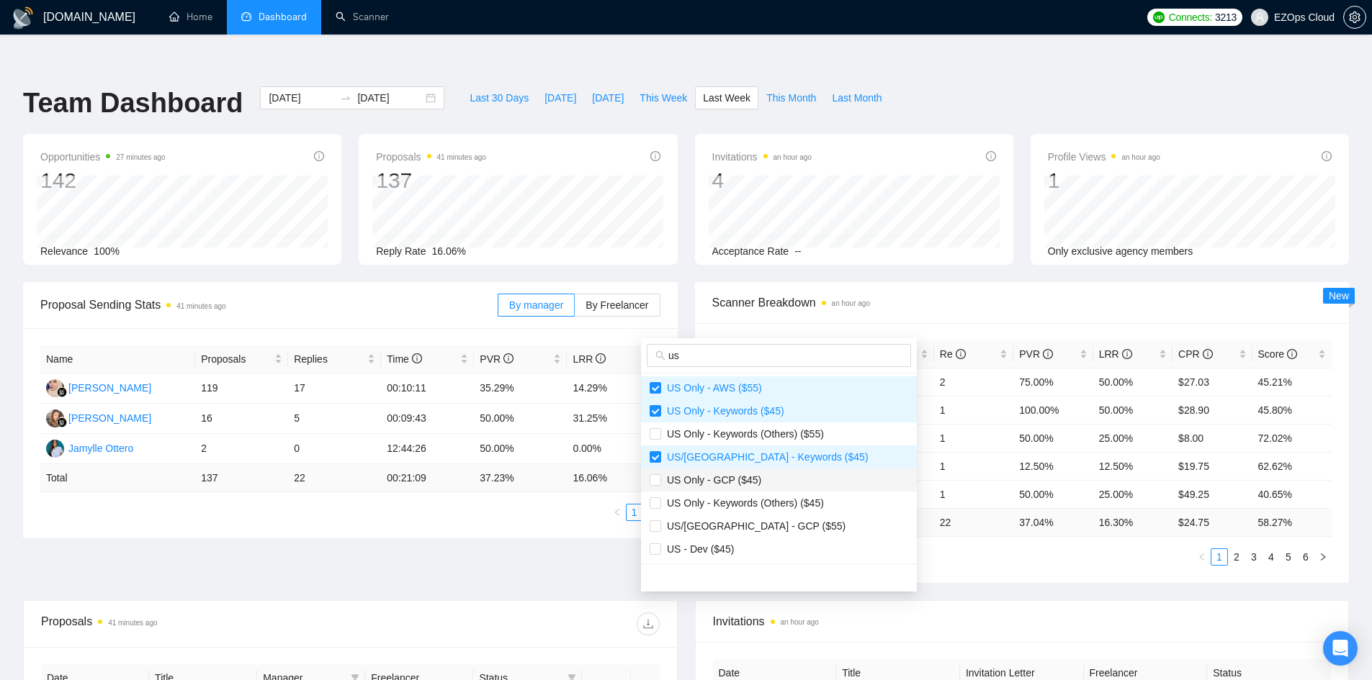
click at [713, 478] on span "US Only - GCP ($45)" at bounding box center [711, 480] width 100 height 12
checkbox input "true"
click at [757, 518] on span "US/Canada - GCP ($55)" at bounding box center [778, 526] width 258 height 16
checkbox input "true"
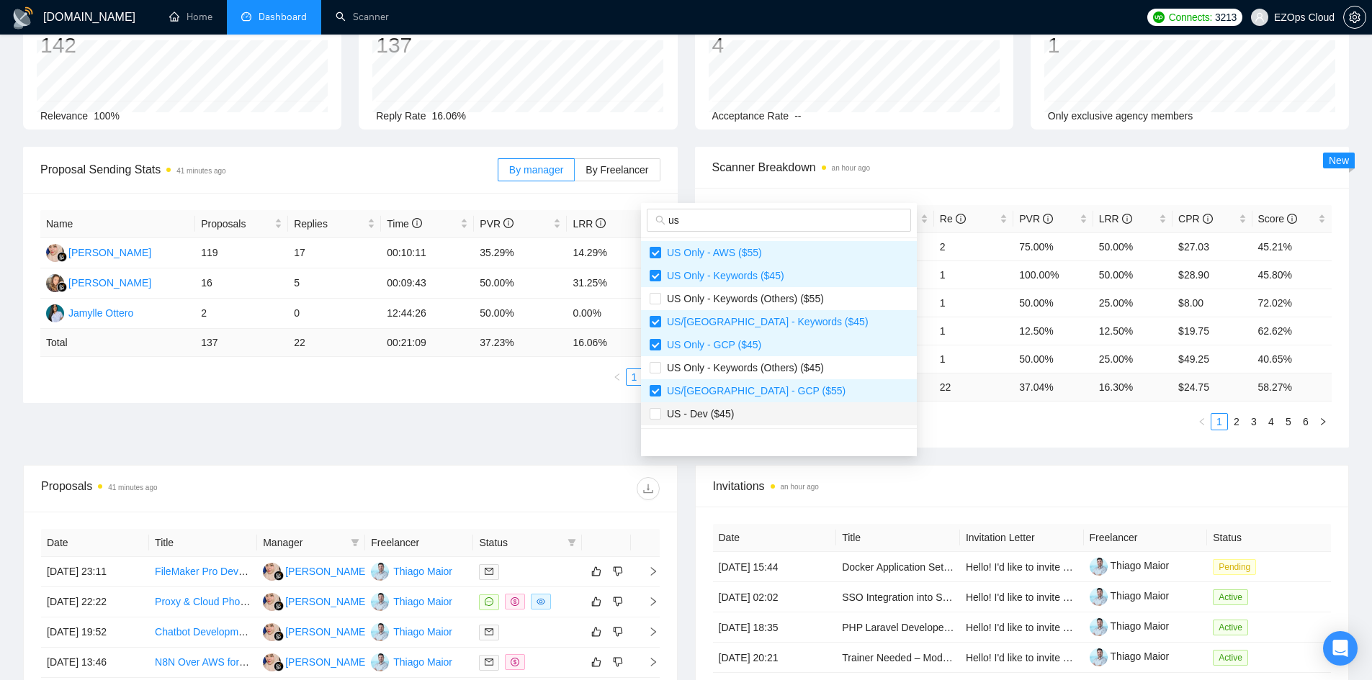
scroll to position [144, 0]
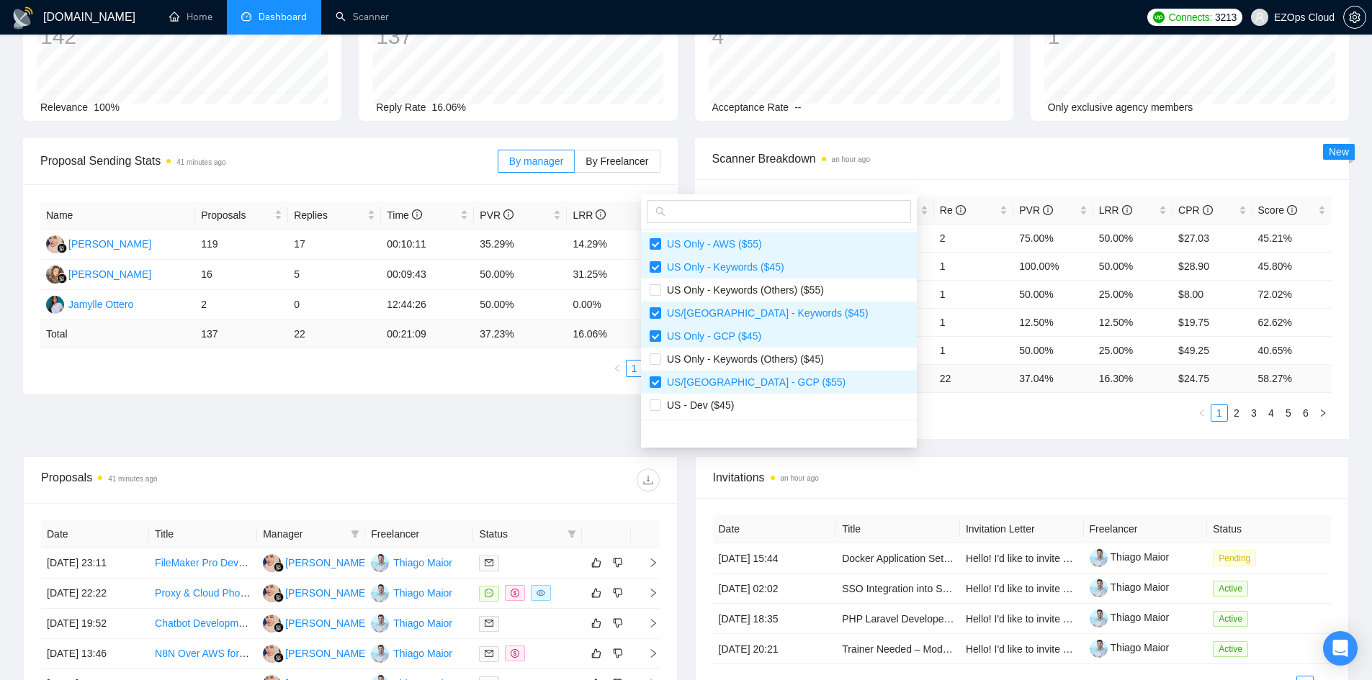
click at [873, 401] on div "Scanner Name Bids Re PVR LRR CPR Score US/Canada - AWS ($55) 4 2 75.00% 50.00% …" at bounding box center [1022, 309] width 654 height 260
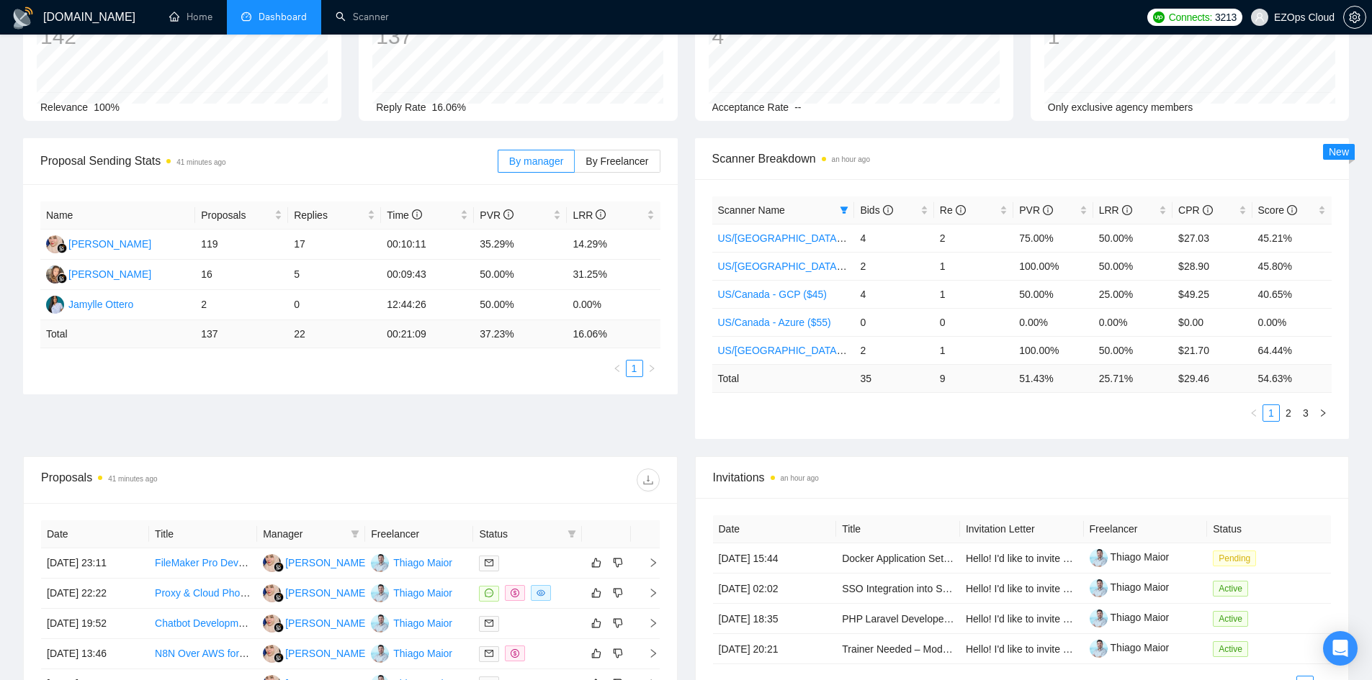
click at [945, 364] on td "9" at bounding box center [973, 378] width 79 height 28
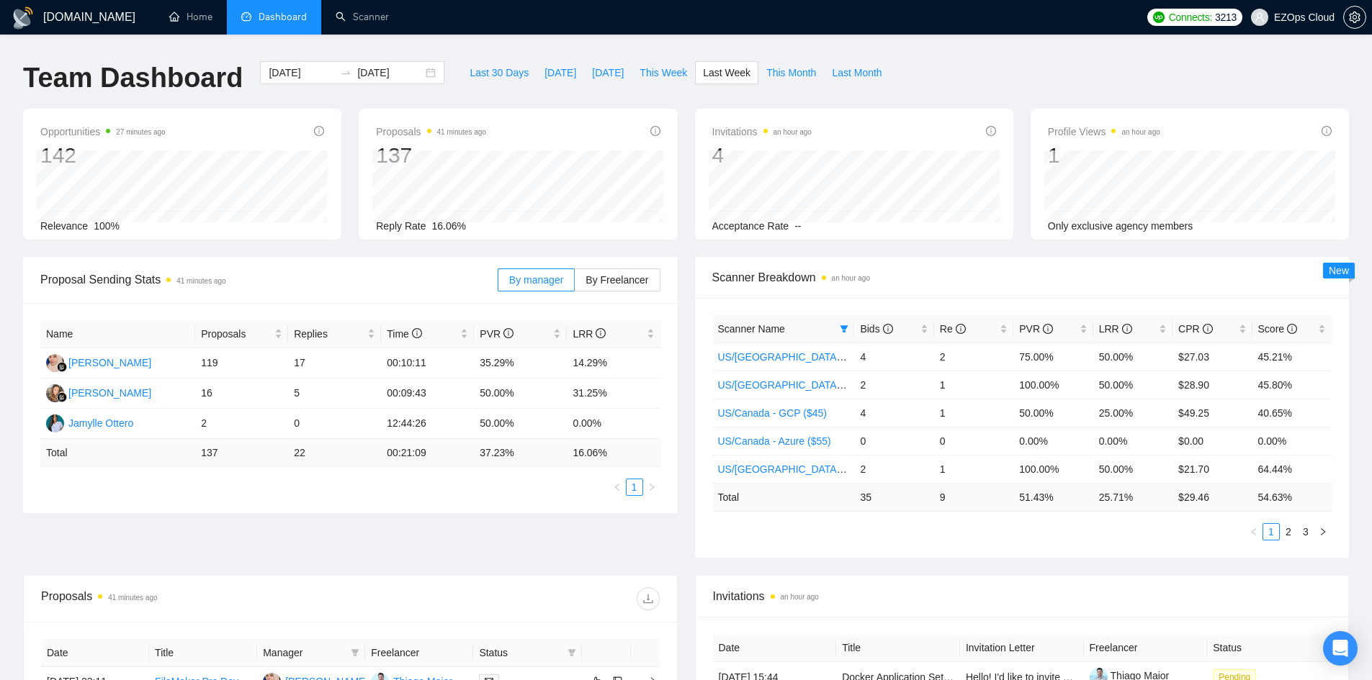
scroll to position [0, 0]
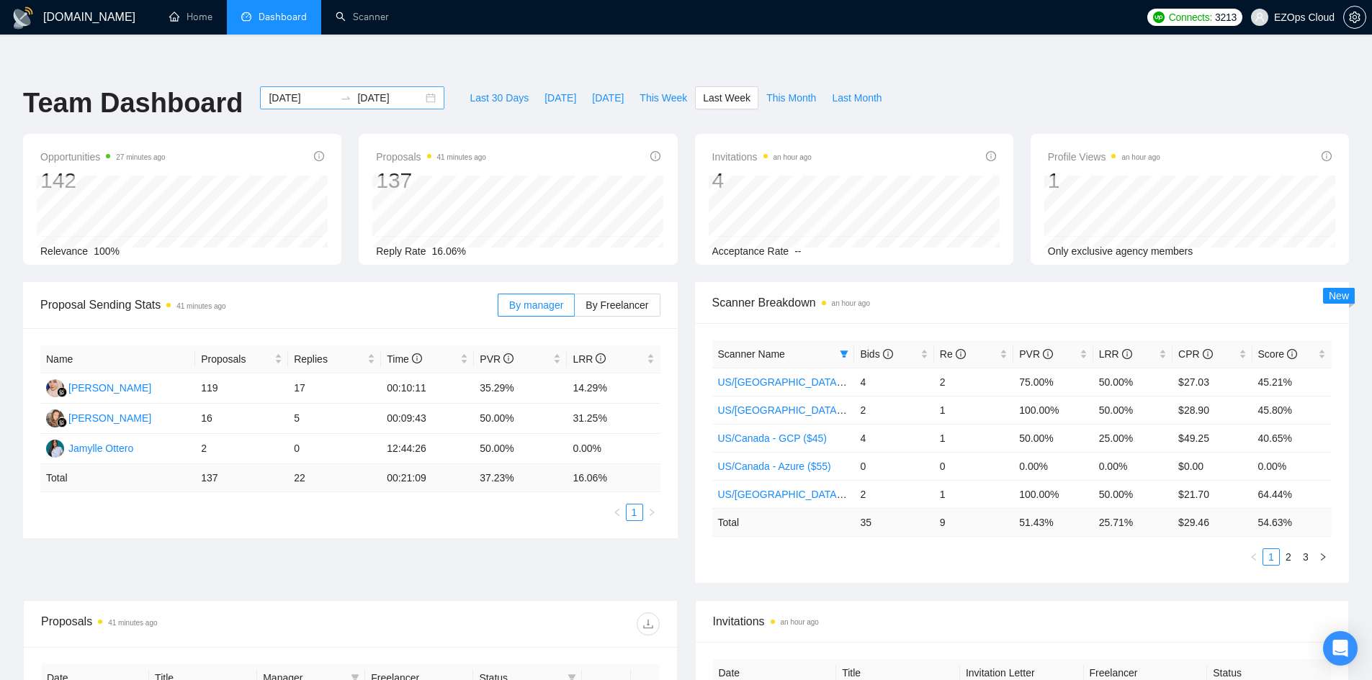
click at [414, 86] on div "2025-10-06 2025-10-12" at bounding box center [352, 97] width 184 height 23
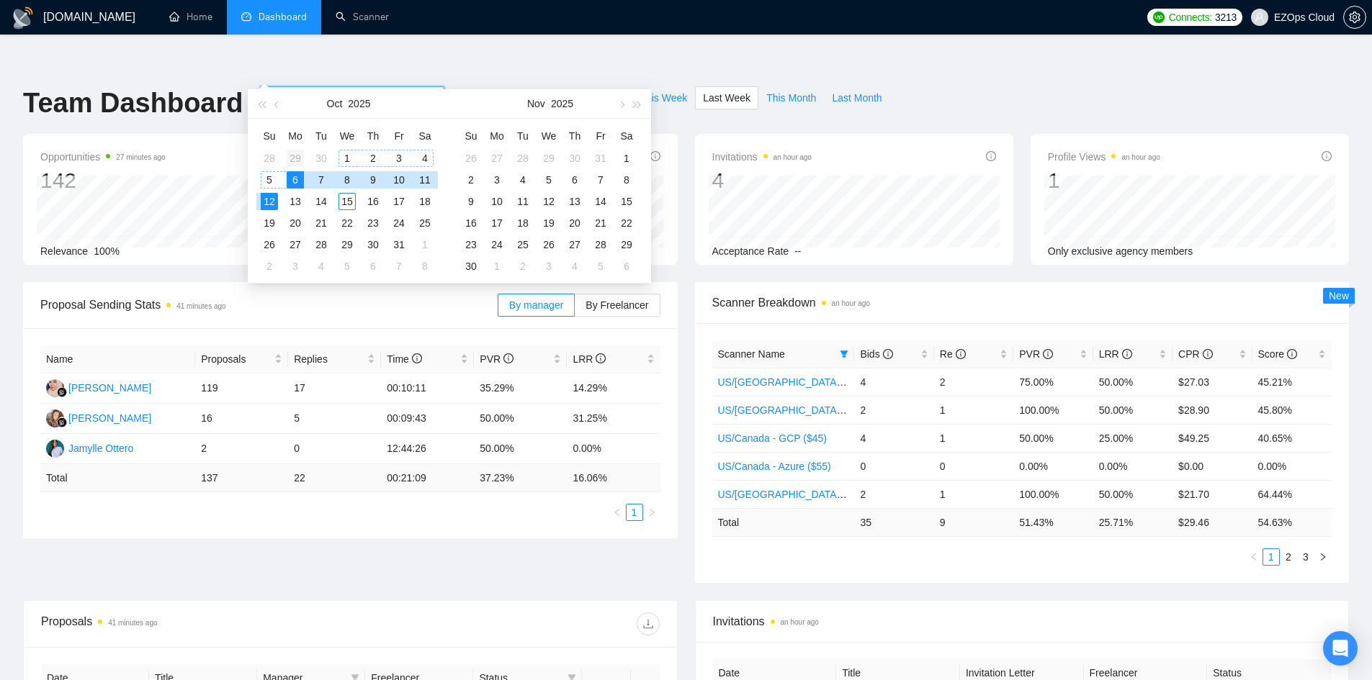
type input "2025-09-29"
drag, startPoint x: 290, startPoint y: 158, endPoint x: 266, endPoint y: 171, distance: 27.4
click at [290, 158] on div "29" at bounding box center [295, 158] width 17 height 17
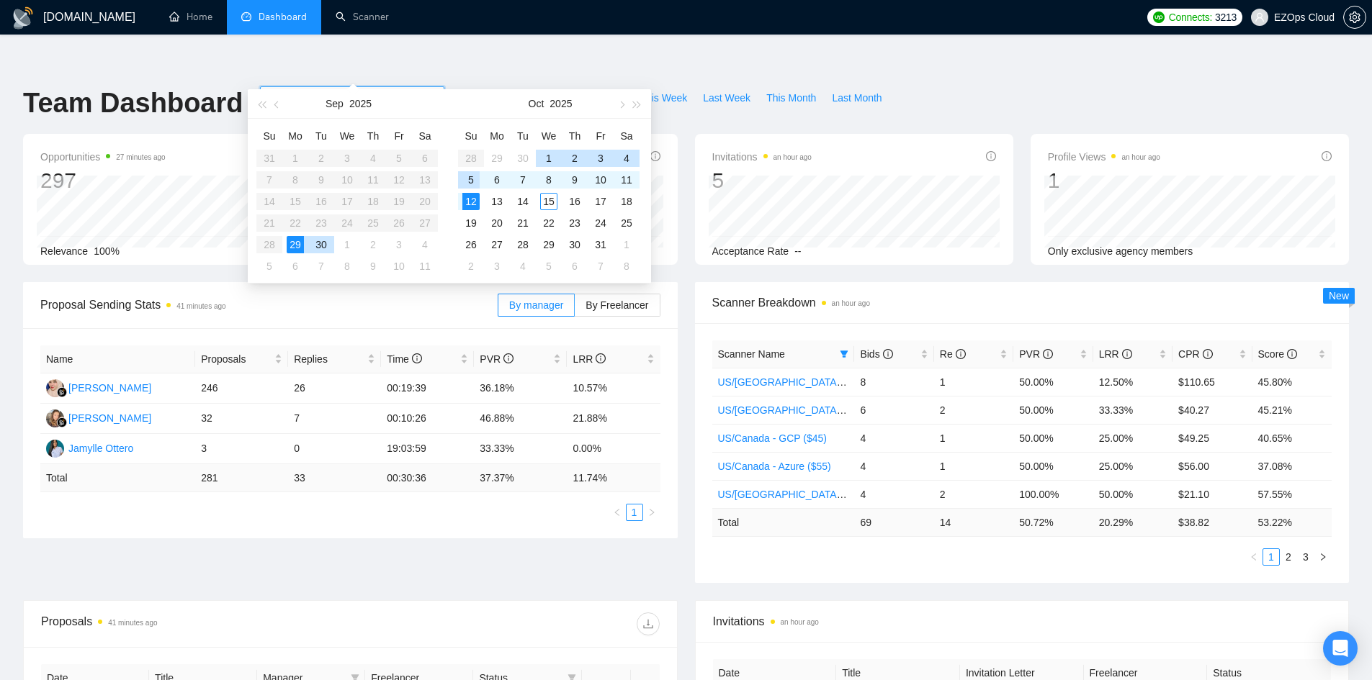
click at [469, 179] on div "5" at bounding box center [470, 179] width 17 height 17
type input "2025-10-05"
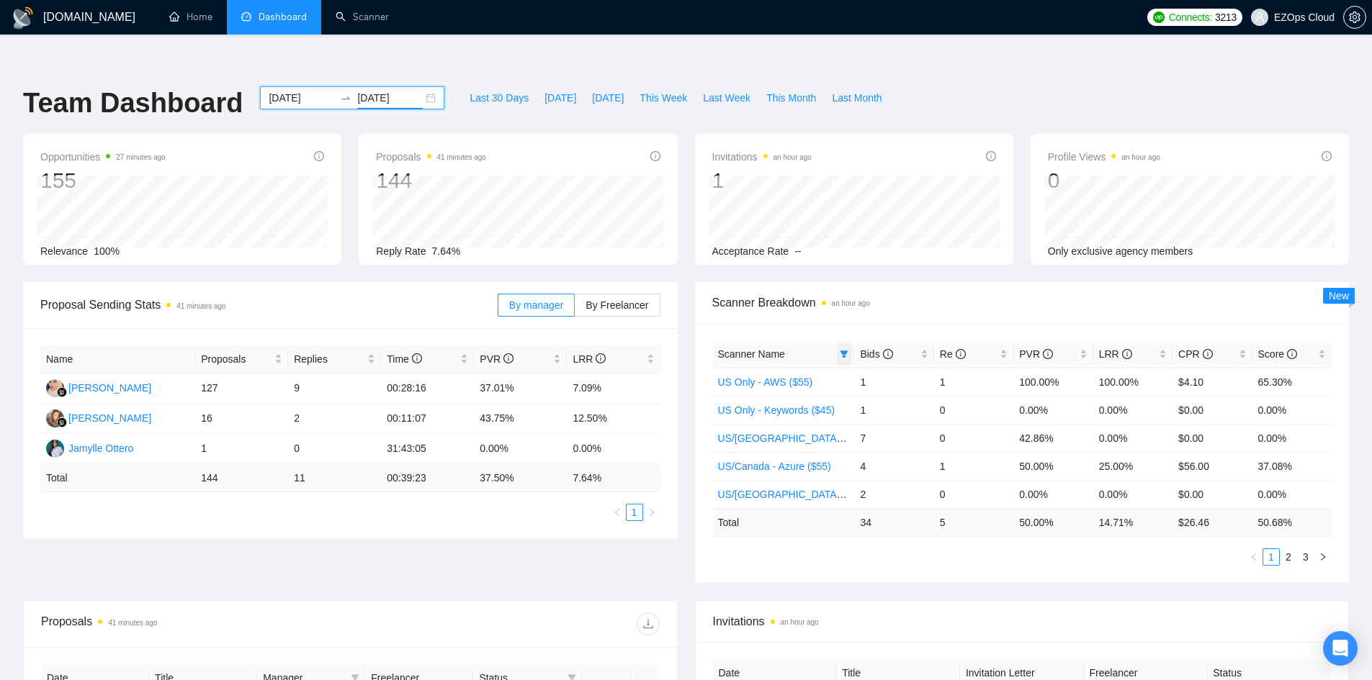
click at [842, 351] on icon "filter" at bounding box center [844, 354] width 8 height 7
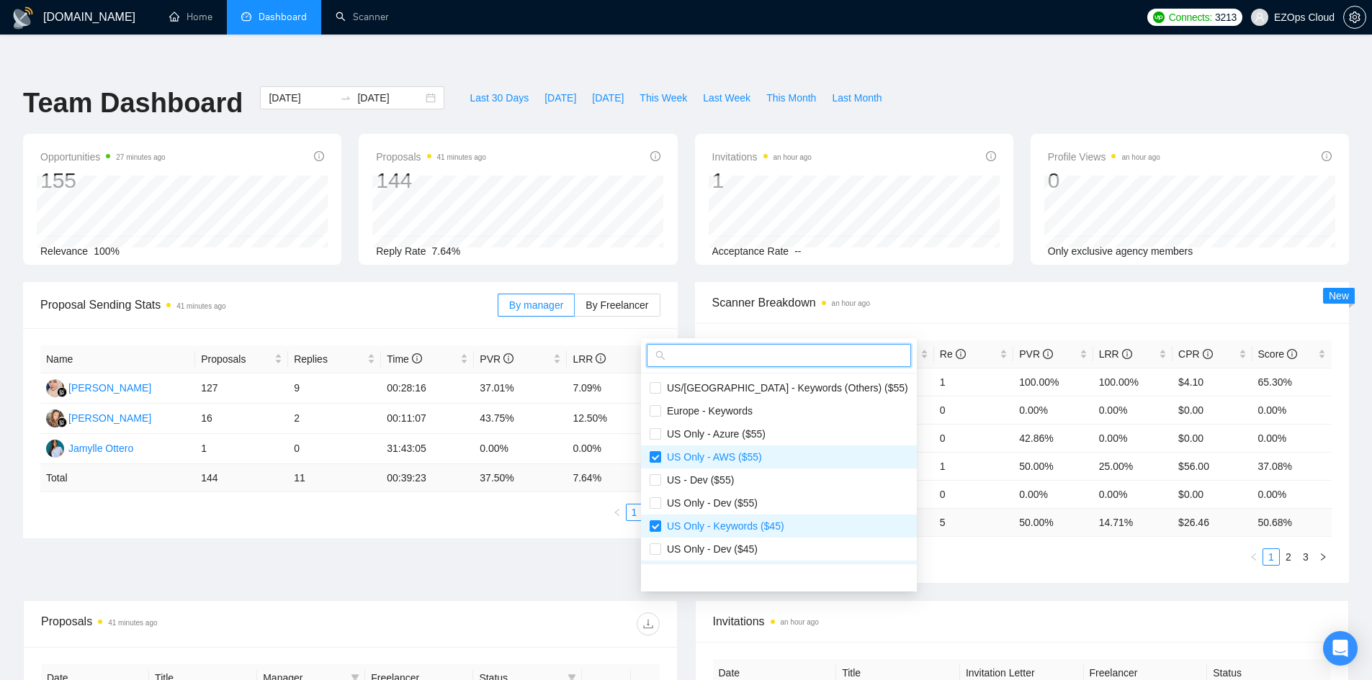
click at [819, 354] on input "text" at bounding box center [785, 356] width 234 height 16
type input "j"
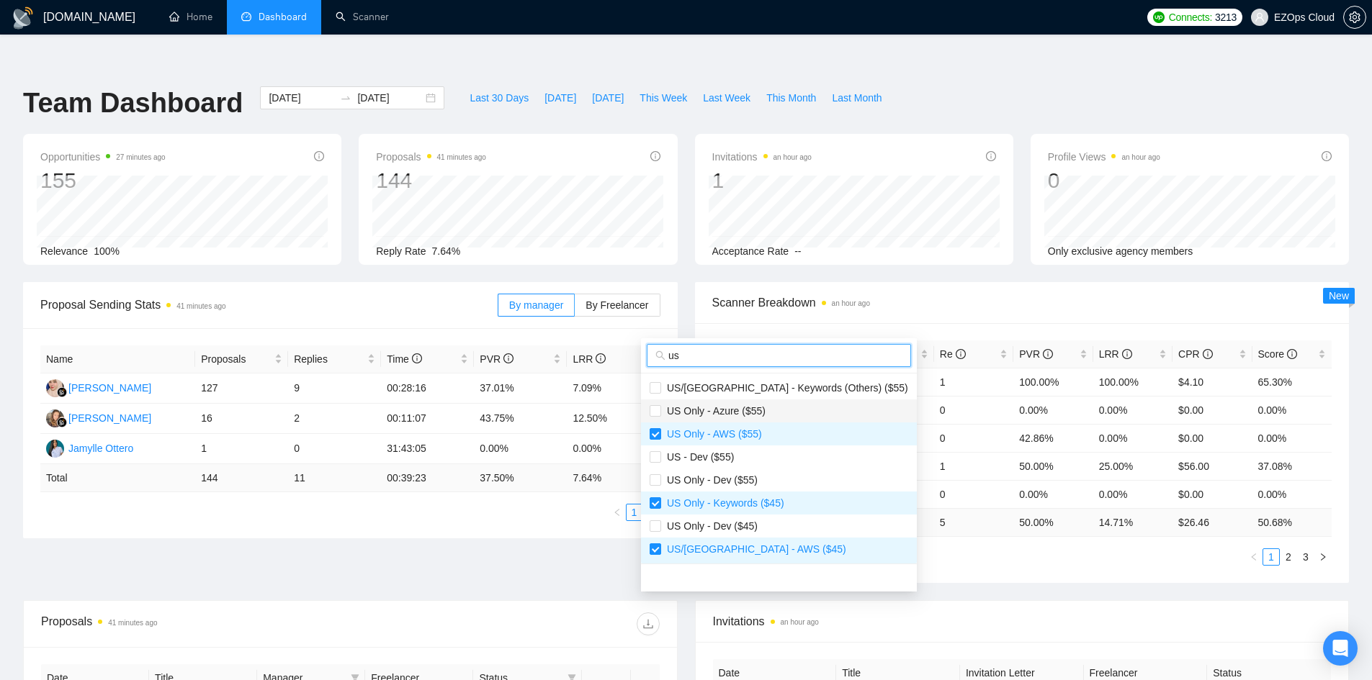
type input "us"
click at [760, 412] on span "US Only - Azure ($55)" at bounding box center [713, 411] width 104 height 12
checkbox input "true"
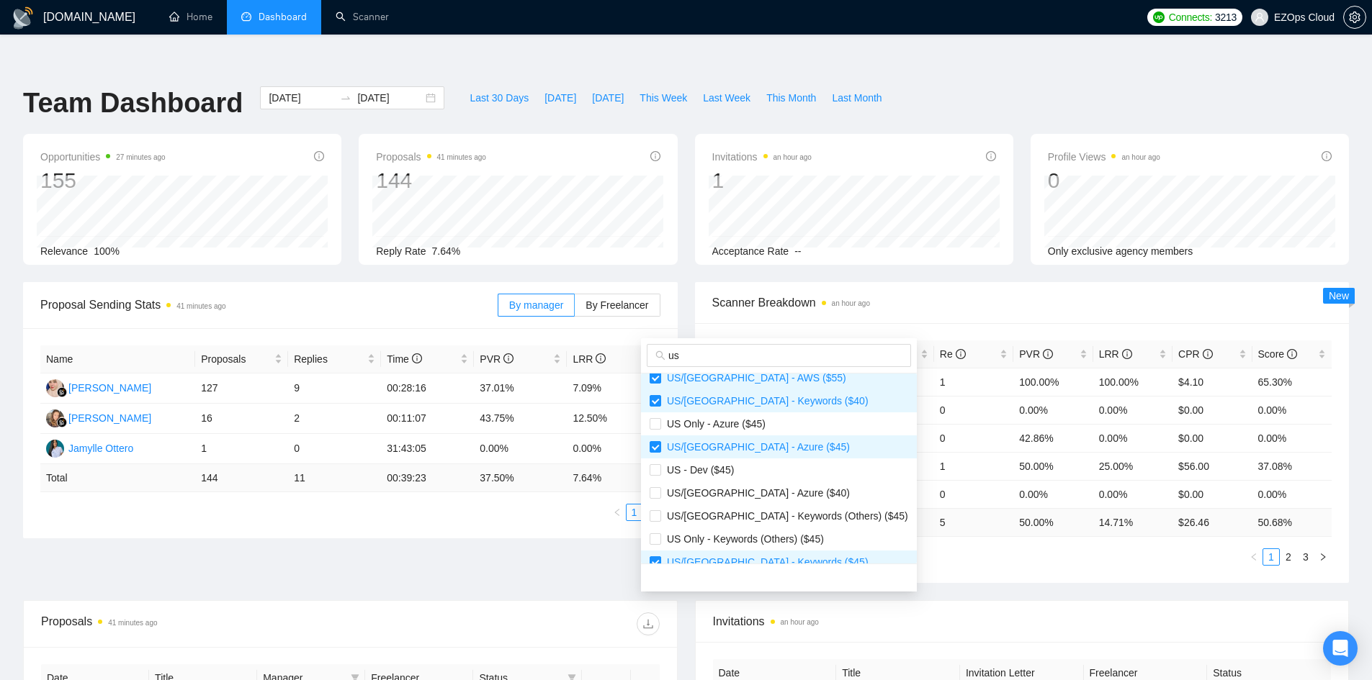
scroll to position [288, 0]
click at [743, 422] on span "US Only - Azure ($45)" at bounding box center [713, 423] width 104 height 12
checkbox input "true"
click at [753, 490] on span "US/Canada - Azure ($40)" at bounding box center [755, 492] width 189 height 12
checkbox input "true"
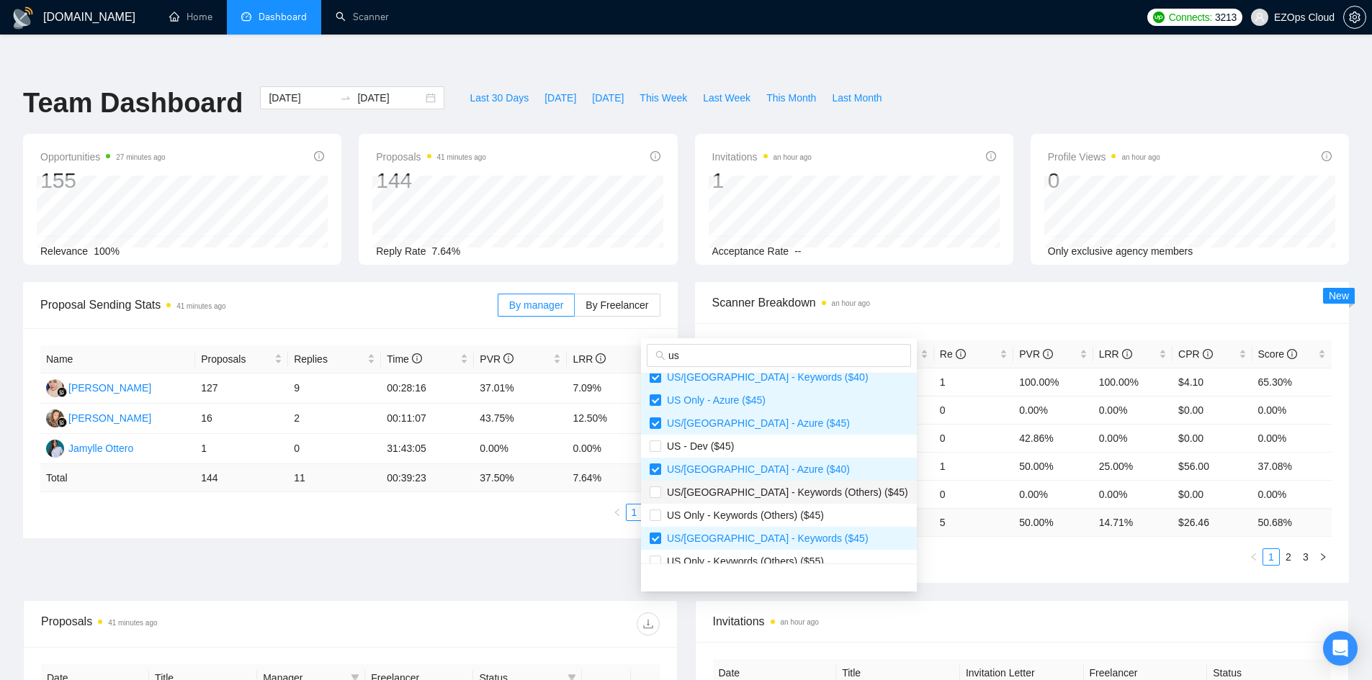
scroll to position [323, 0]
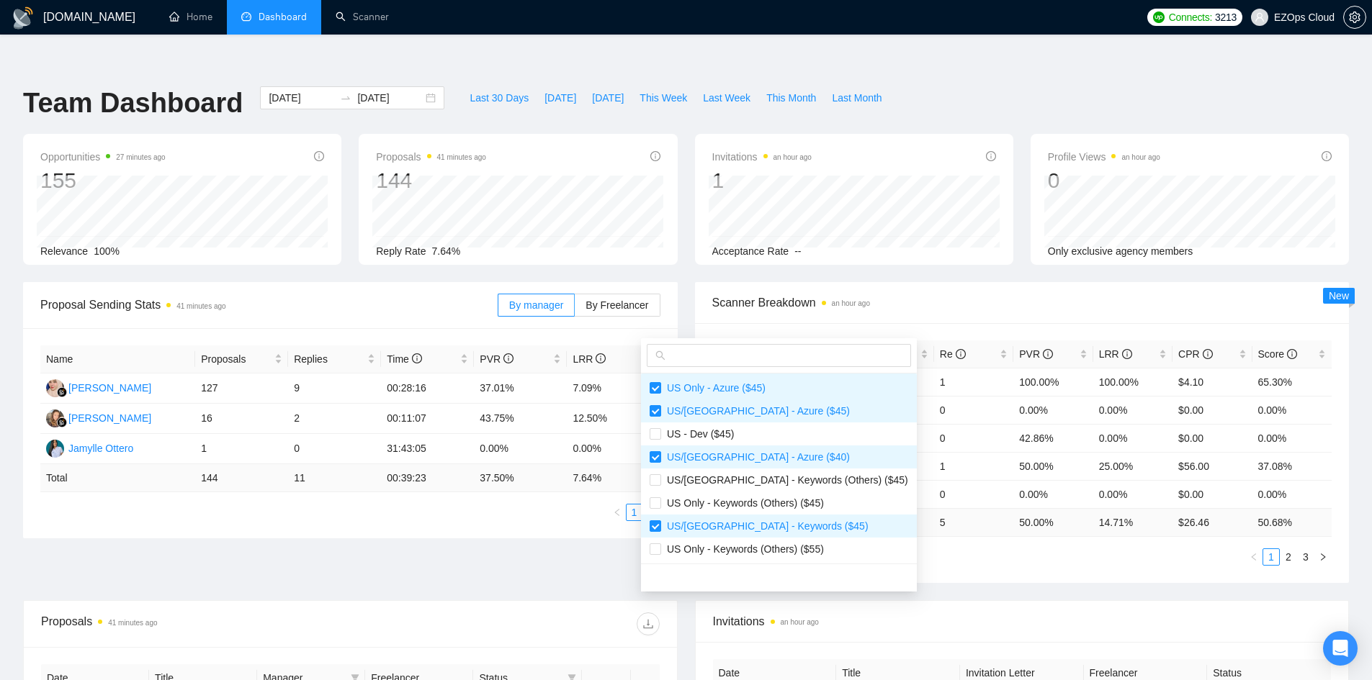
click at [955, 515] on div "Scanner Name Bids Re PVR LRR CPR Score US Only - AWS ($55) 1 1 100.00% 100.00% …" at bounding box center [1022, 453] width 620 height 225
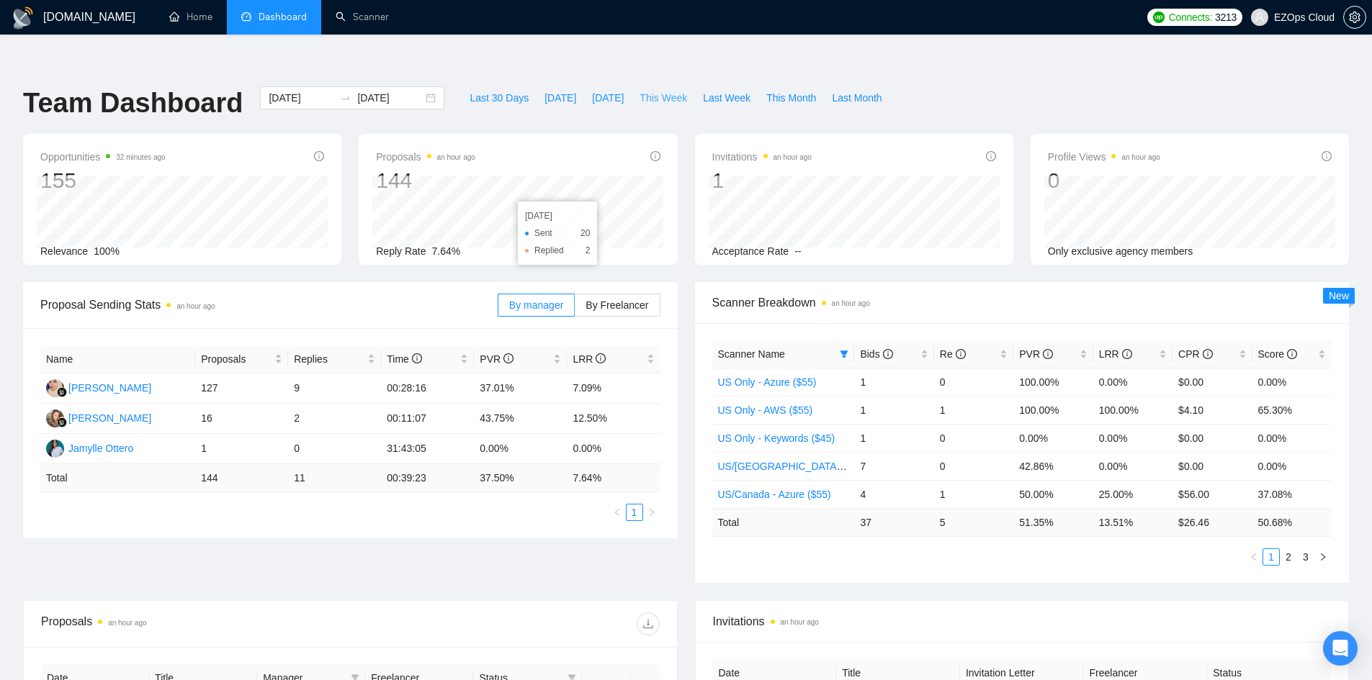
click at [631, 86] on button "This Week" at bounding box center [662, 97] width 63 height 23
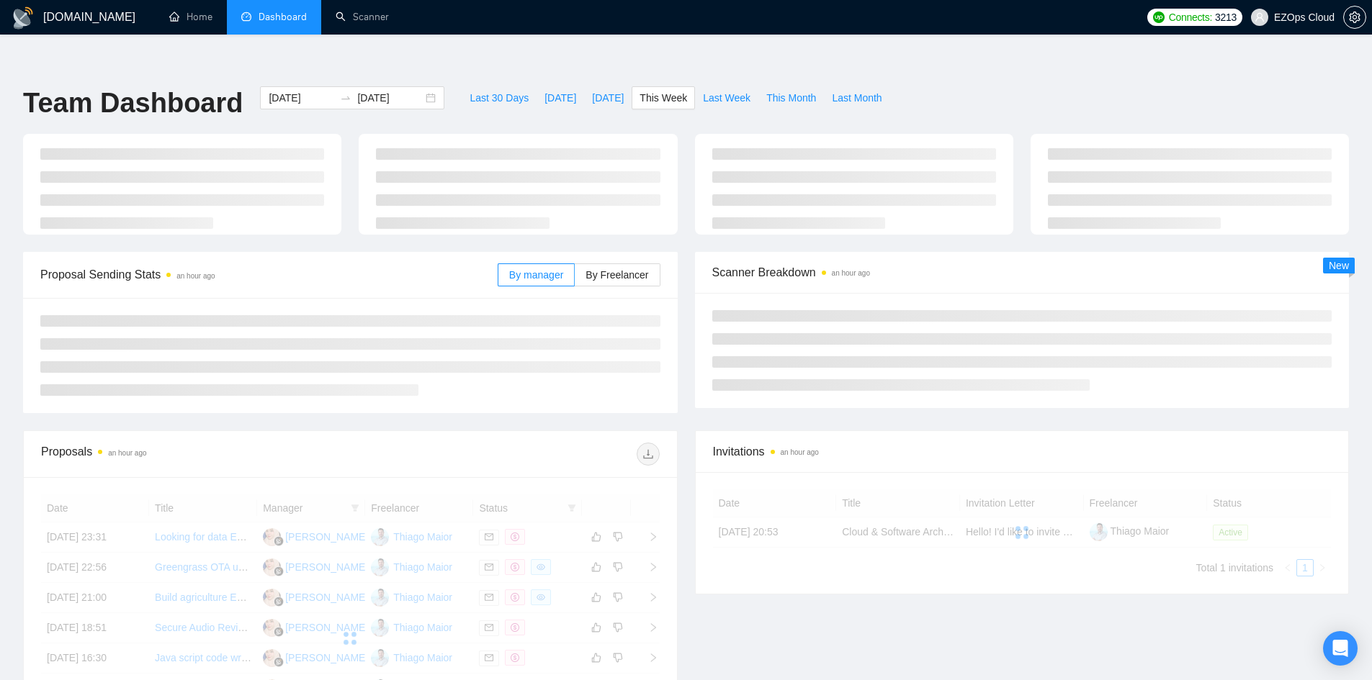
type input "[DATE]"
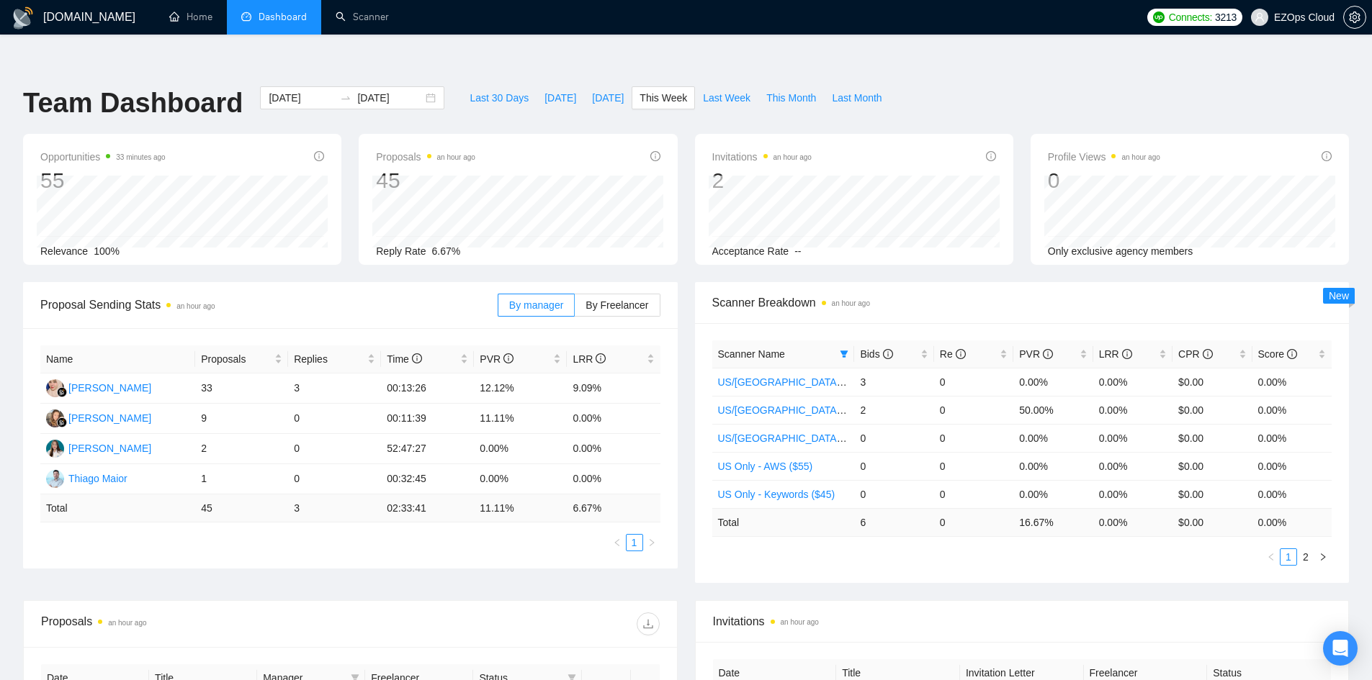
click at [721, 57] on div "GigRadar.io Home Dashboard Scanner Connects: 3213 EZOps Cloud Team Dashboard 20…" at bounding box center [686, 599] width 1372 height 1141
click at [712, 86] on button "Last Week" at bounding box center [726, 97] width 63 height 23
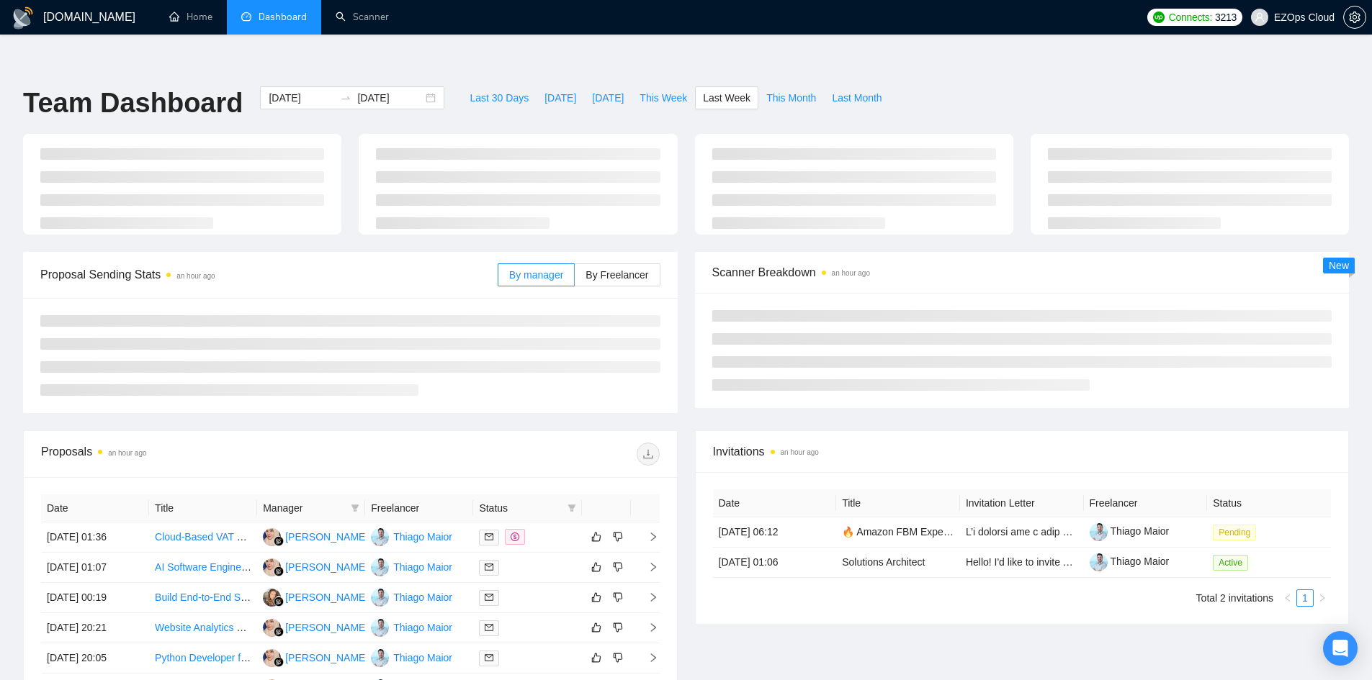
type input "[DATE]"
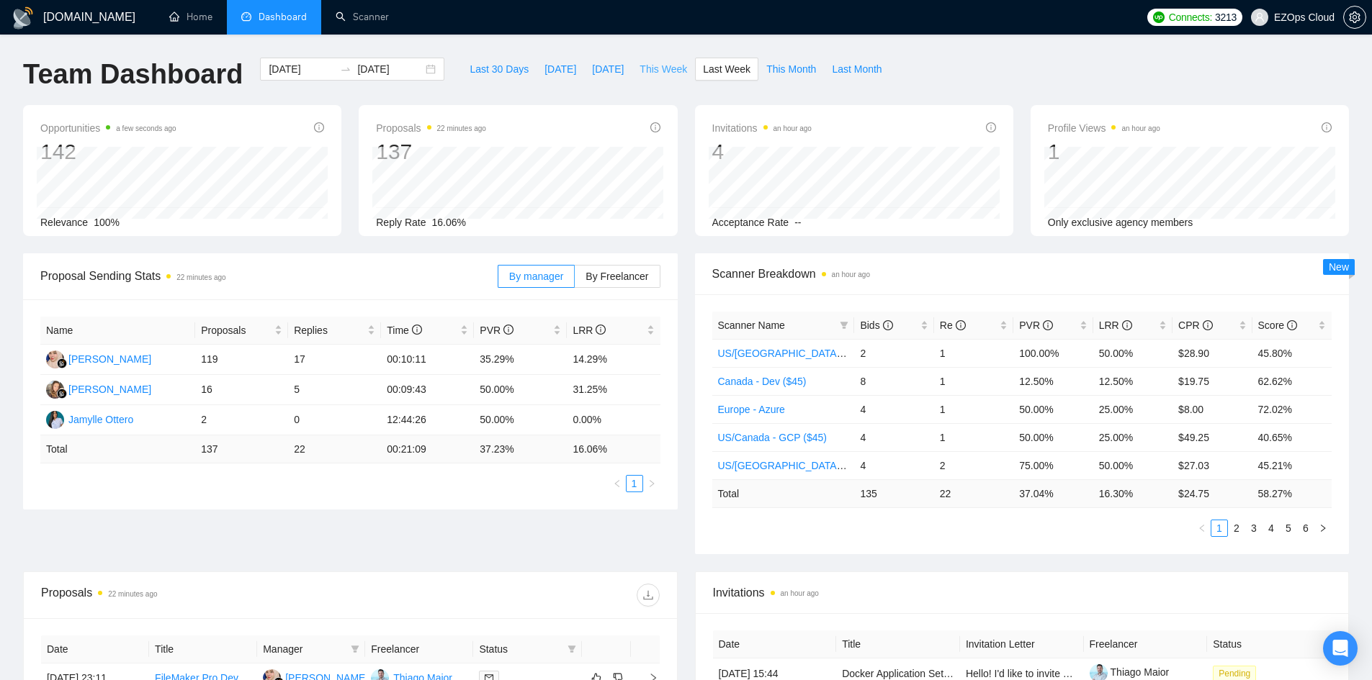
click at [670, 63] on span "This Week" at bounding box center [663, 69] width 48 height 16
type input "[DATE]"
